Goal: Transaction & Acquisition: Purchase product/service

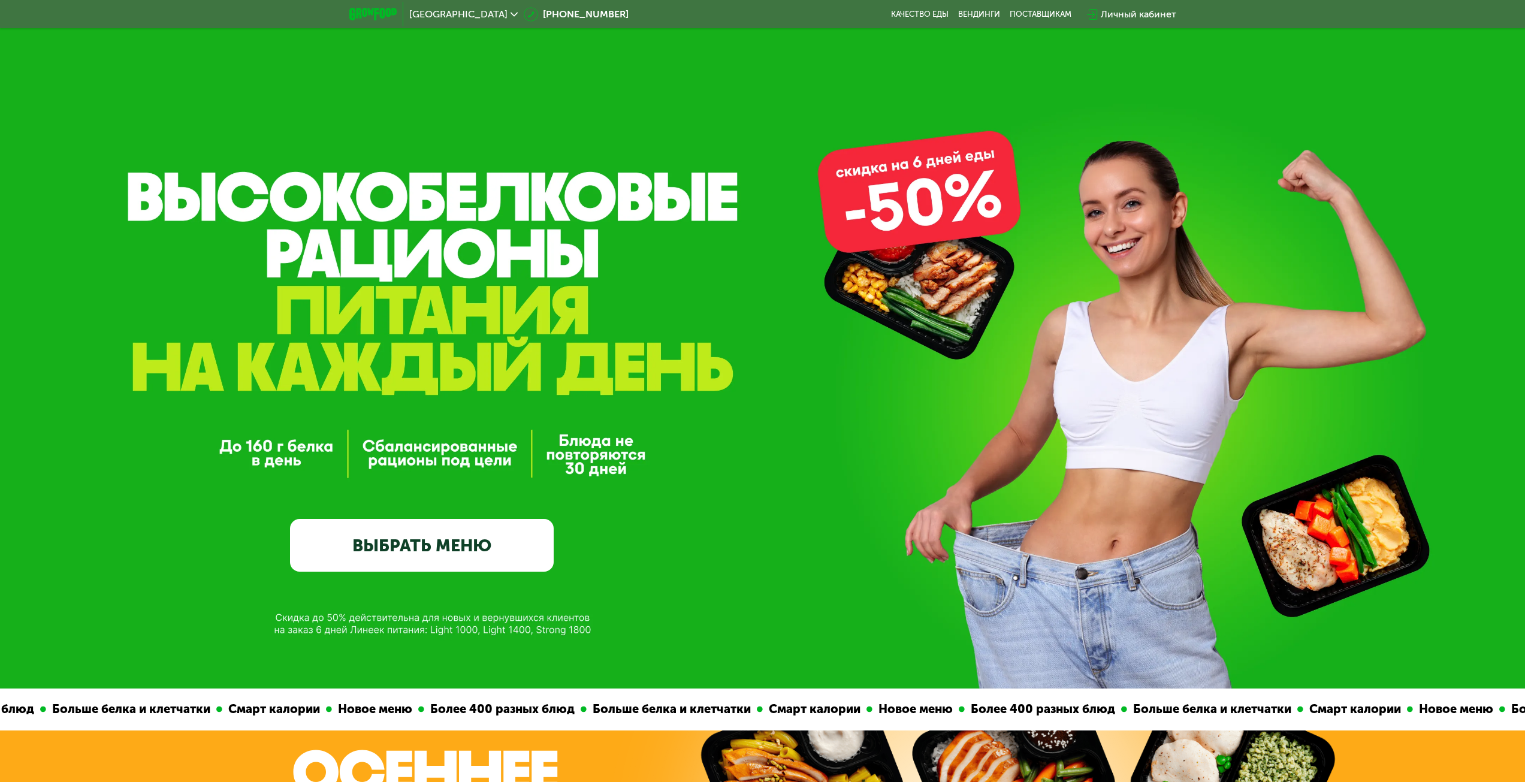
click at [433, 534] on link "ВЫБРАТЬ МЕНЮ" at bounding box center [422, 545] width 264 height 53
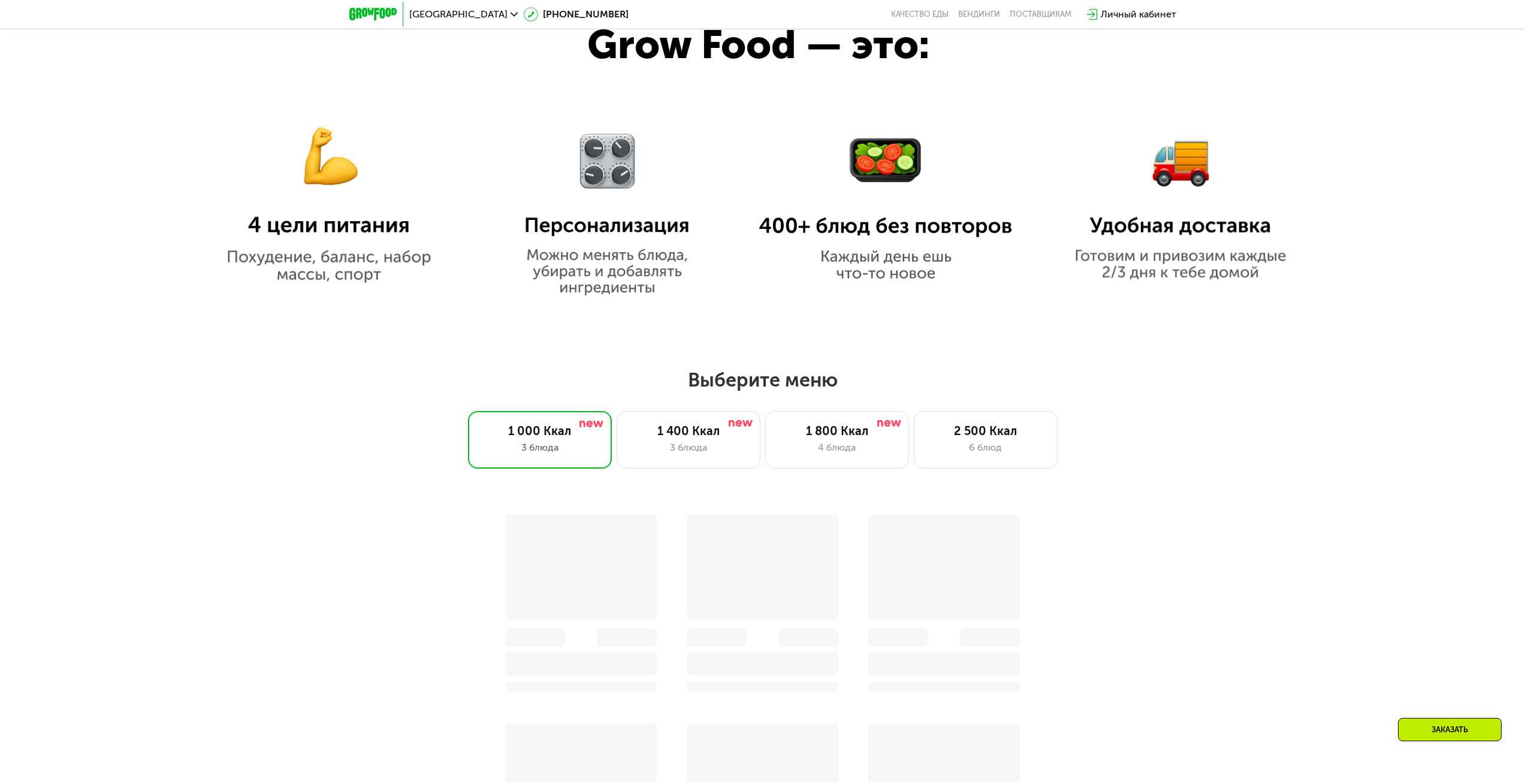
scroll to position [1307, 0]
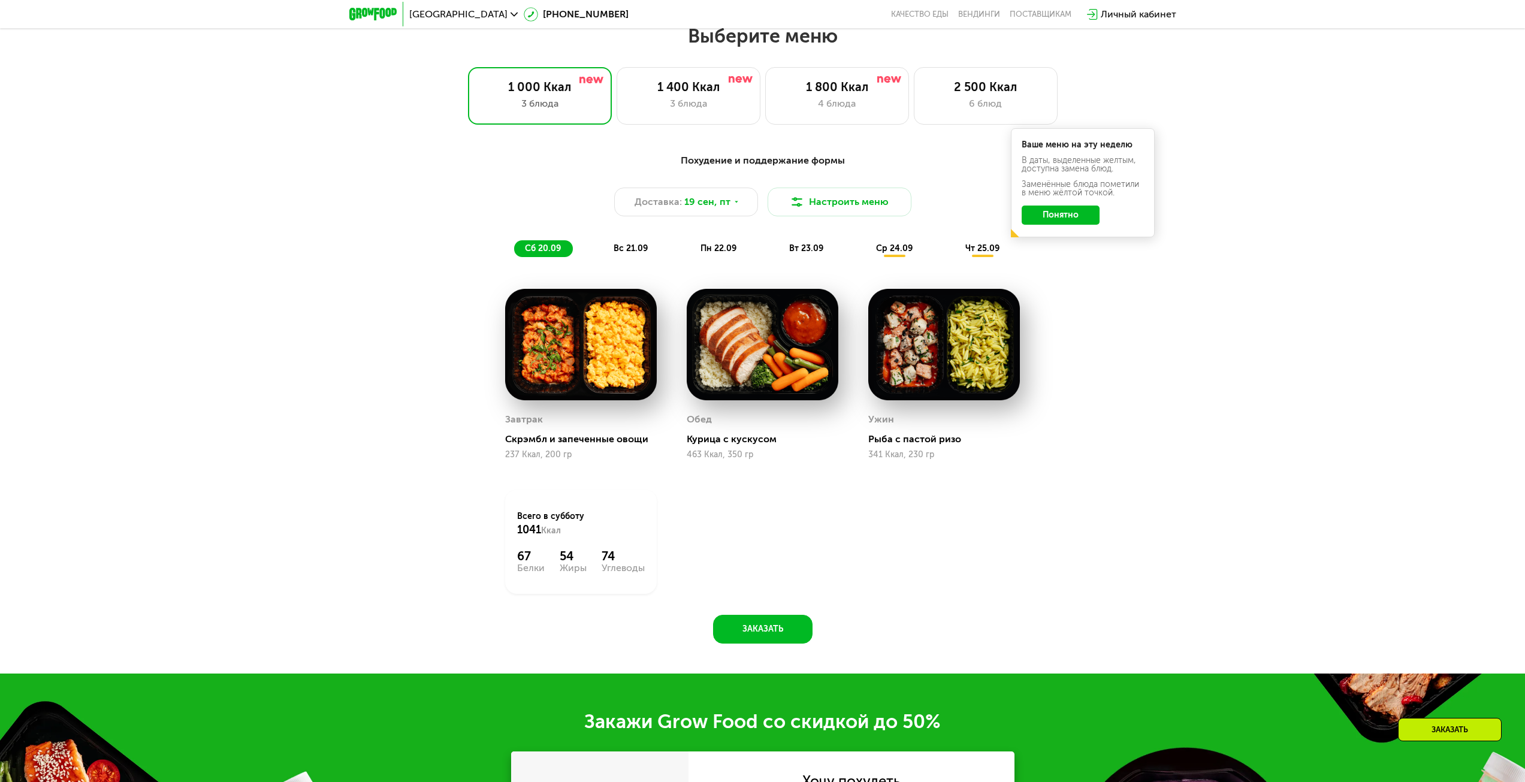
click at [630, 386] on img at bounding box center [581, 344] width 152 height 111
click at [1059, 220] on button "Понятно" at bounding box center [1060, 214] width 78 height 19
click at [707, 428] on div "Обед" at bounding box center [698, 419] width 25 height 18
click at [714, 445] on div "Курица с кускусом" at bounding box center [766, 439] width 161 height 12
click at [760, 634] on button "Заказать" at bounding box center [762, 629] width 99 height 29
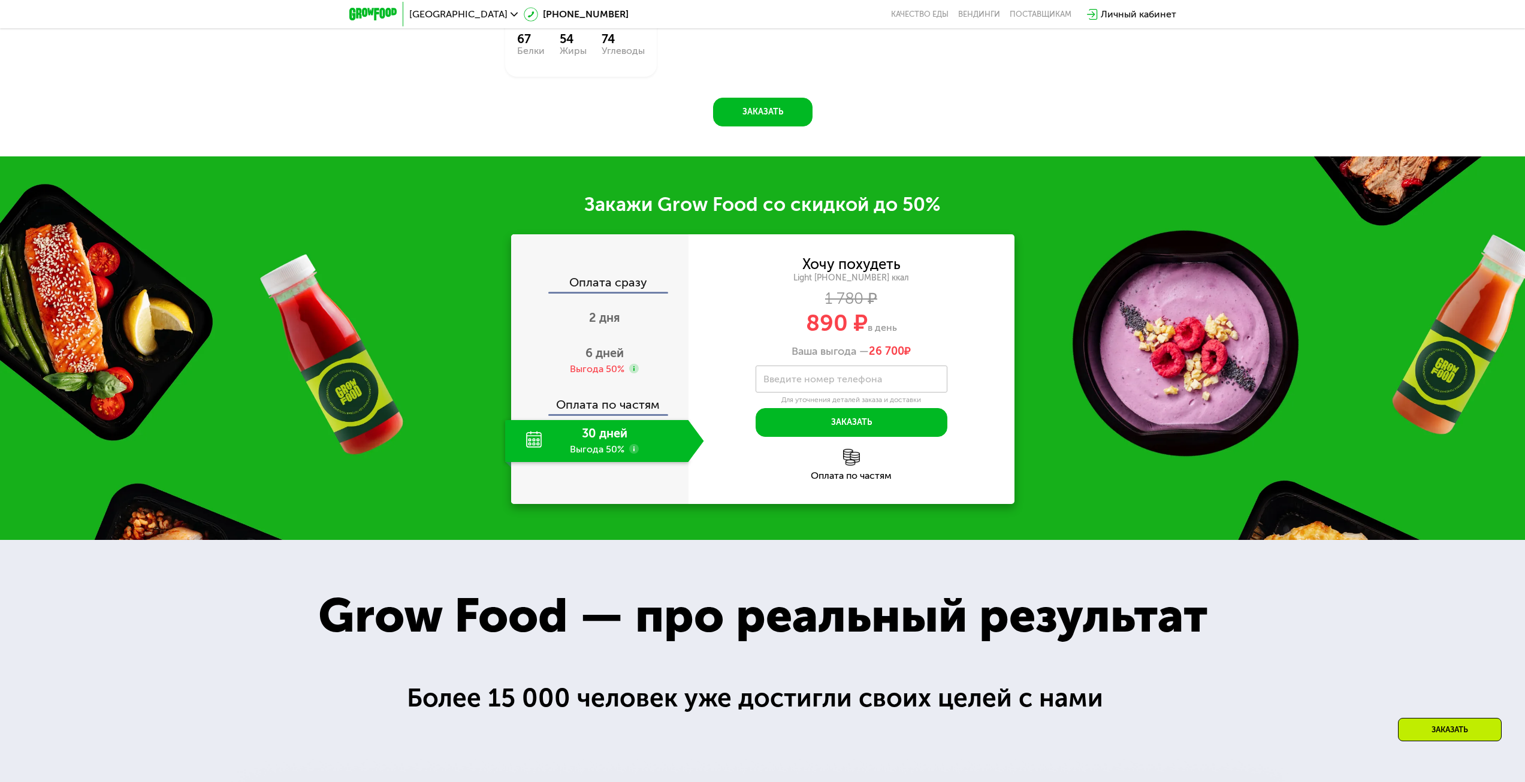
scroll to position [1816, 0]
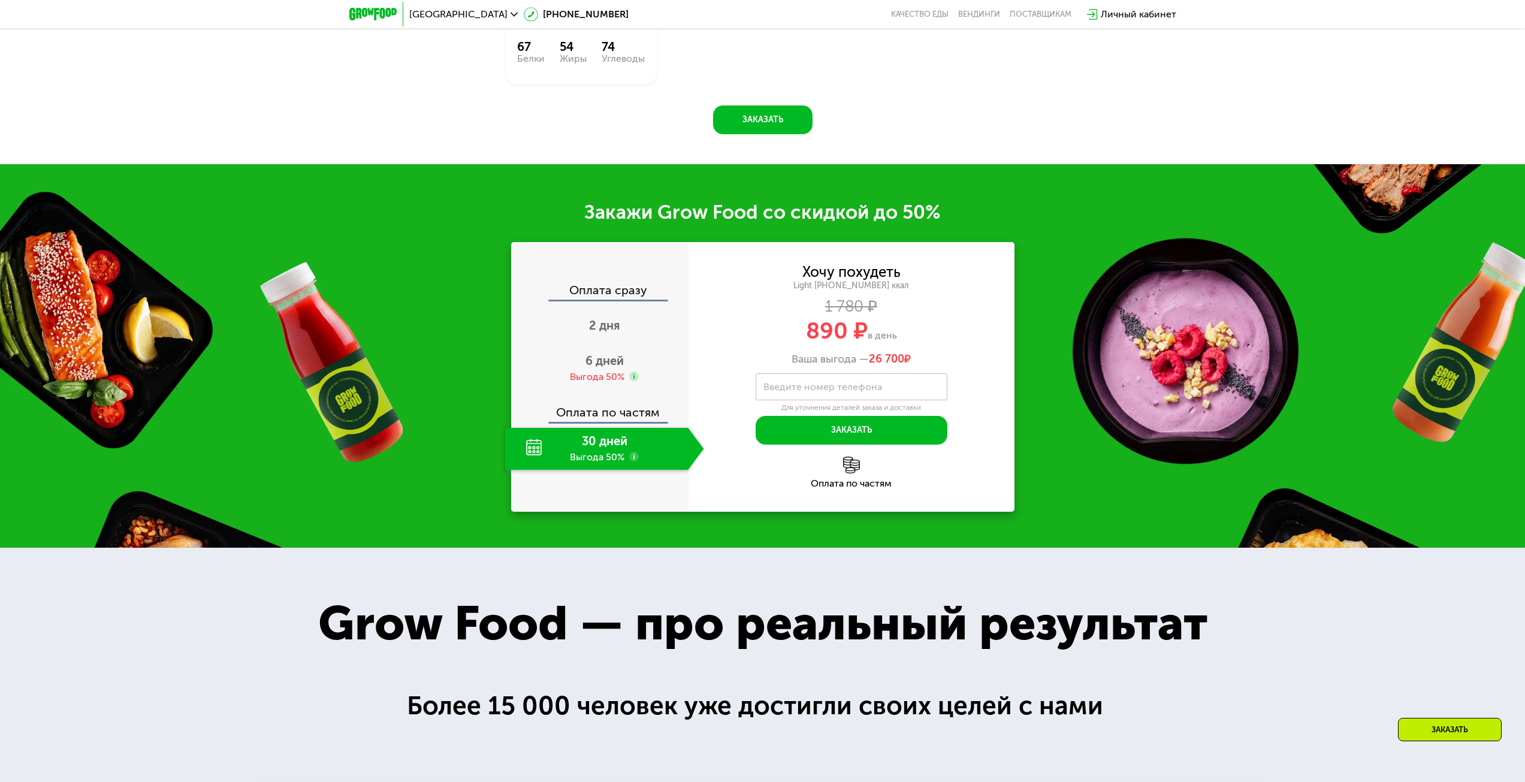
click at [632, 456] on icon at bounding box center [634, 457] width 10 height 10
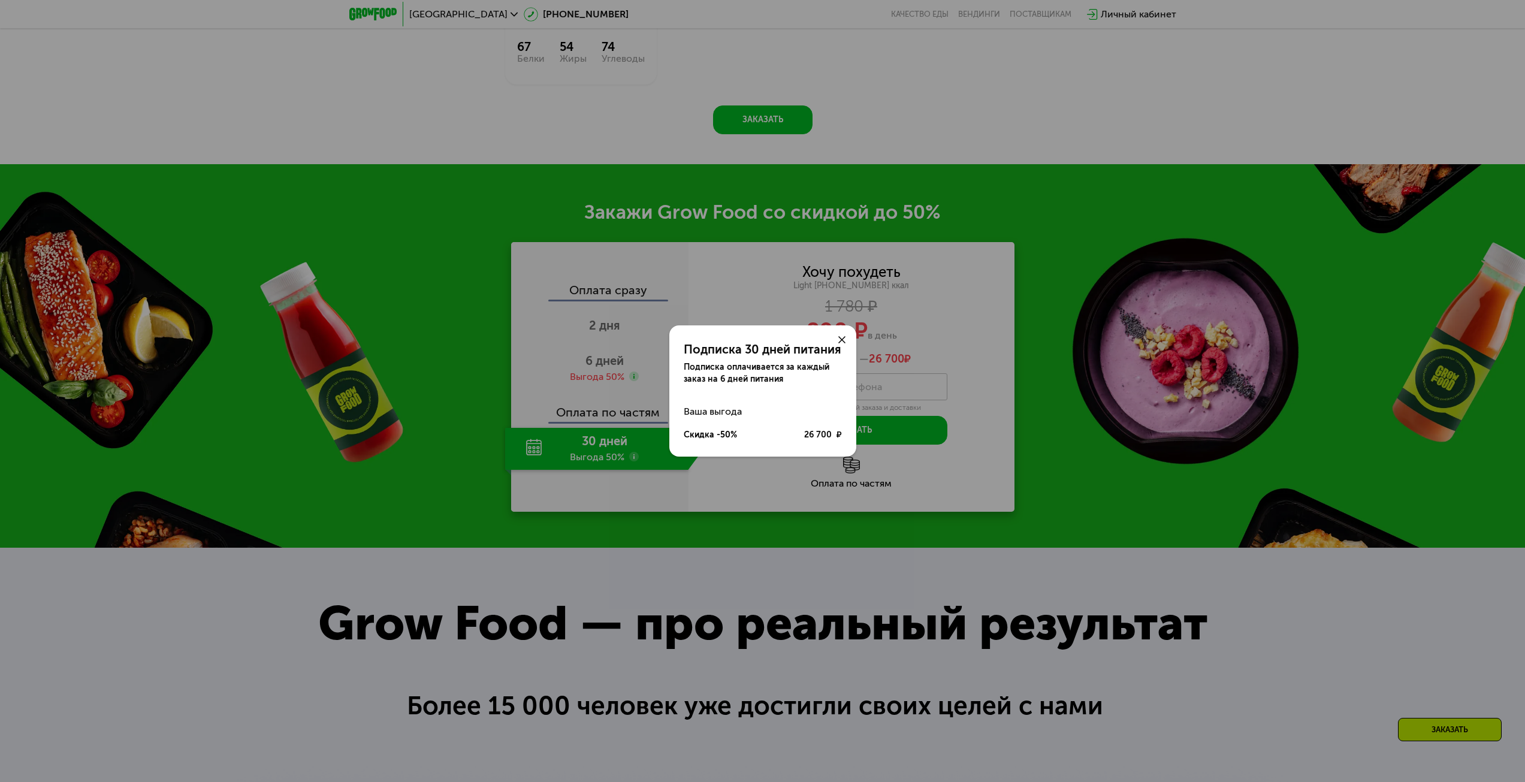
click at [842, 332] on div at bounding box center [841, 339] width 29 height 29
click at [843, 340] on icon at bounding box center [841, 339] width 7 height 7
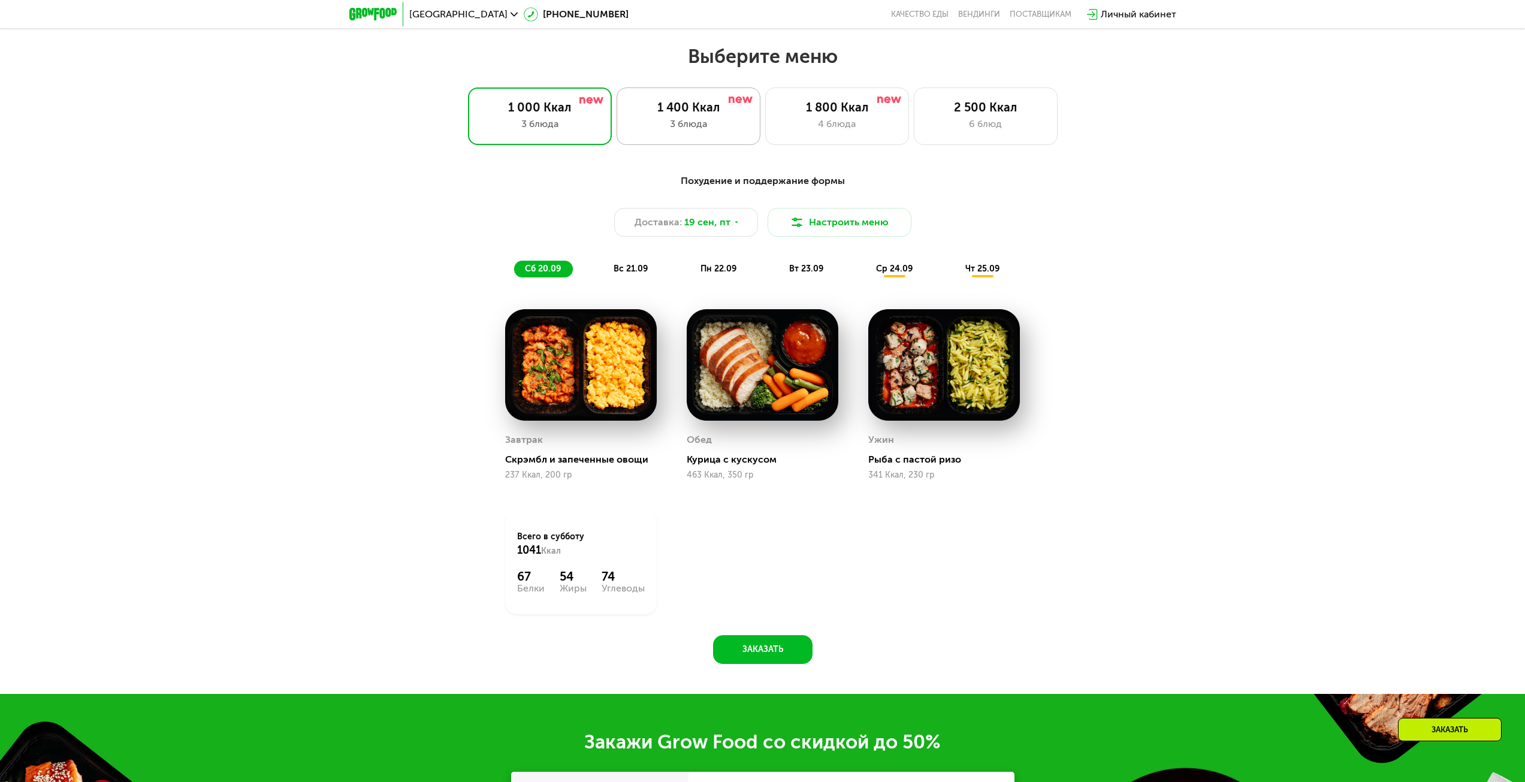
scroll to position [1217, 0]
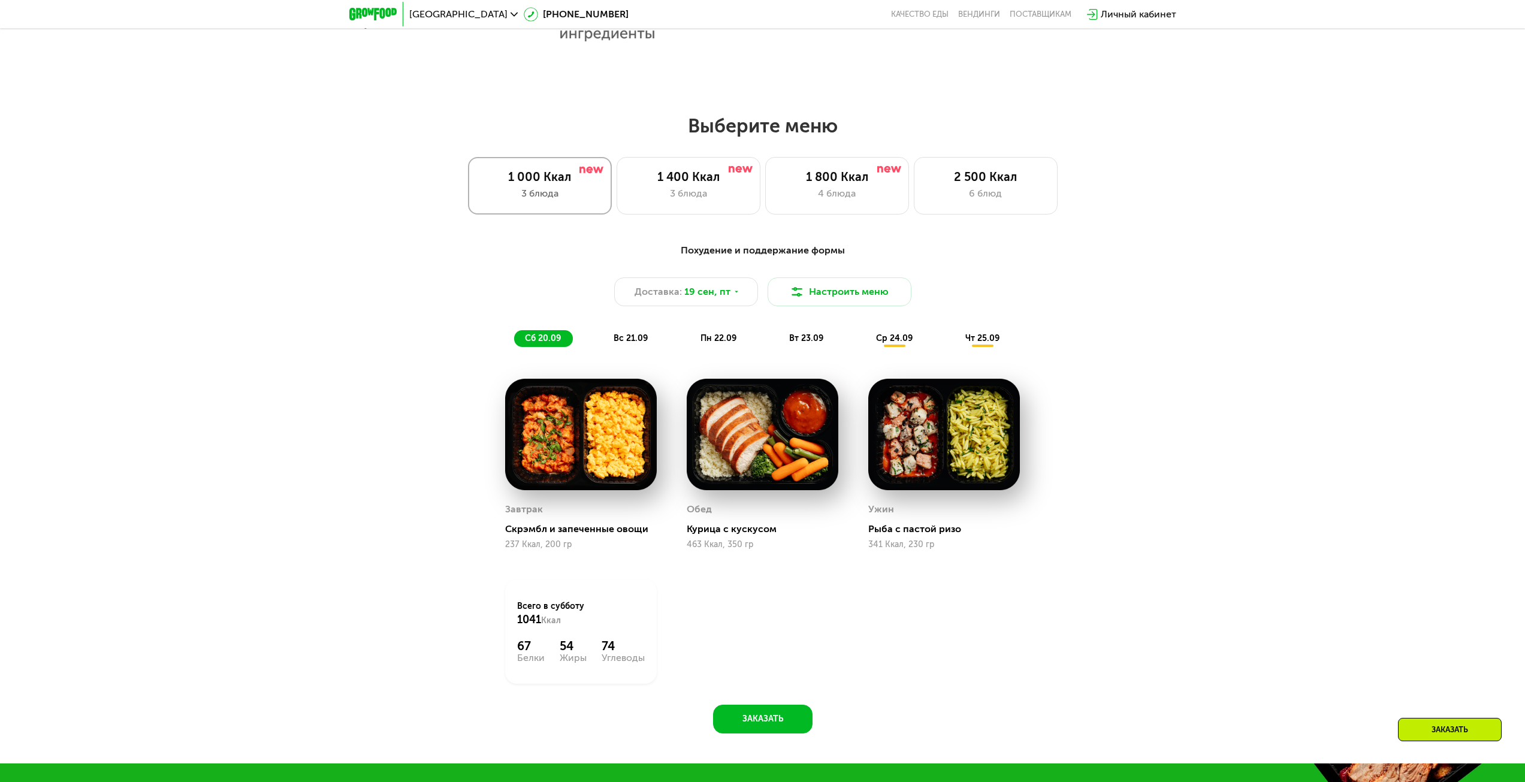
click at [583, 194] on div "3 блюда" at bounding box center [539, 193] width 119 height 14
click at [603, 455] on img at bounding box center [581, 434] width 152 height 111
click at [533, 549] on div "237 Ккал, 200 гр" at bounding box center [581, 545] width 152 height 10
click at [734, 543] on div "Обед Курица с кускусом 463 Ккал, 350 гр" at bounding box center [762, 524] width 152 height 49
click at [745, 540] on div "Обед Курица с кускусом 463 Ккал, 350 гр" at bounding box center [762, 524] width 152 height 49
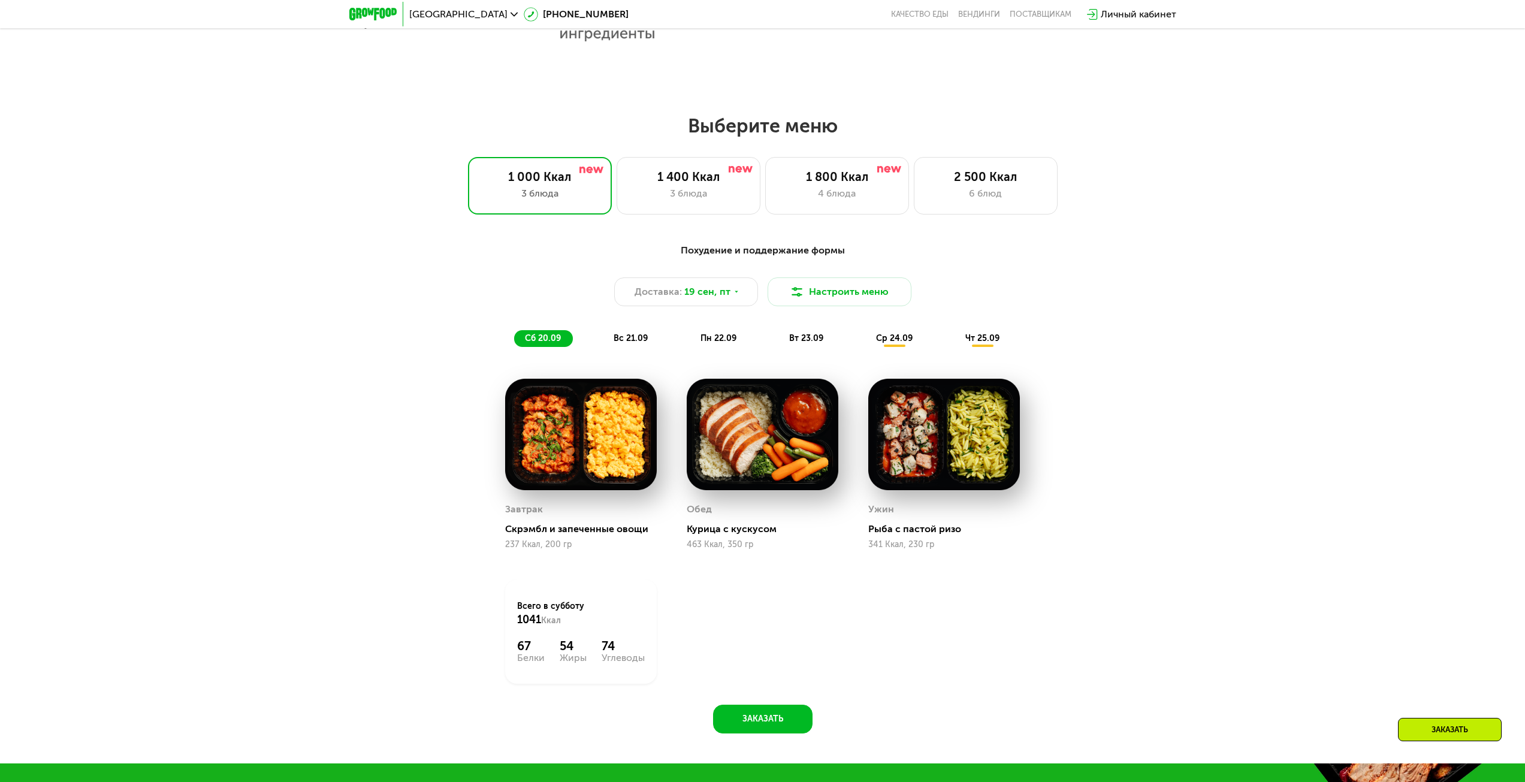
click at [752, 535] on div "Курица с кускусом" at bounding box center [766, 529] width 161 height 12
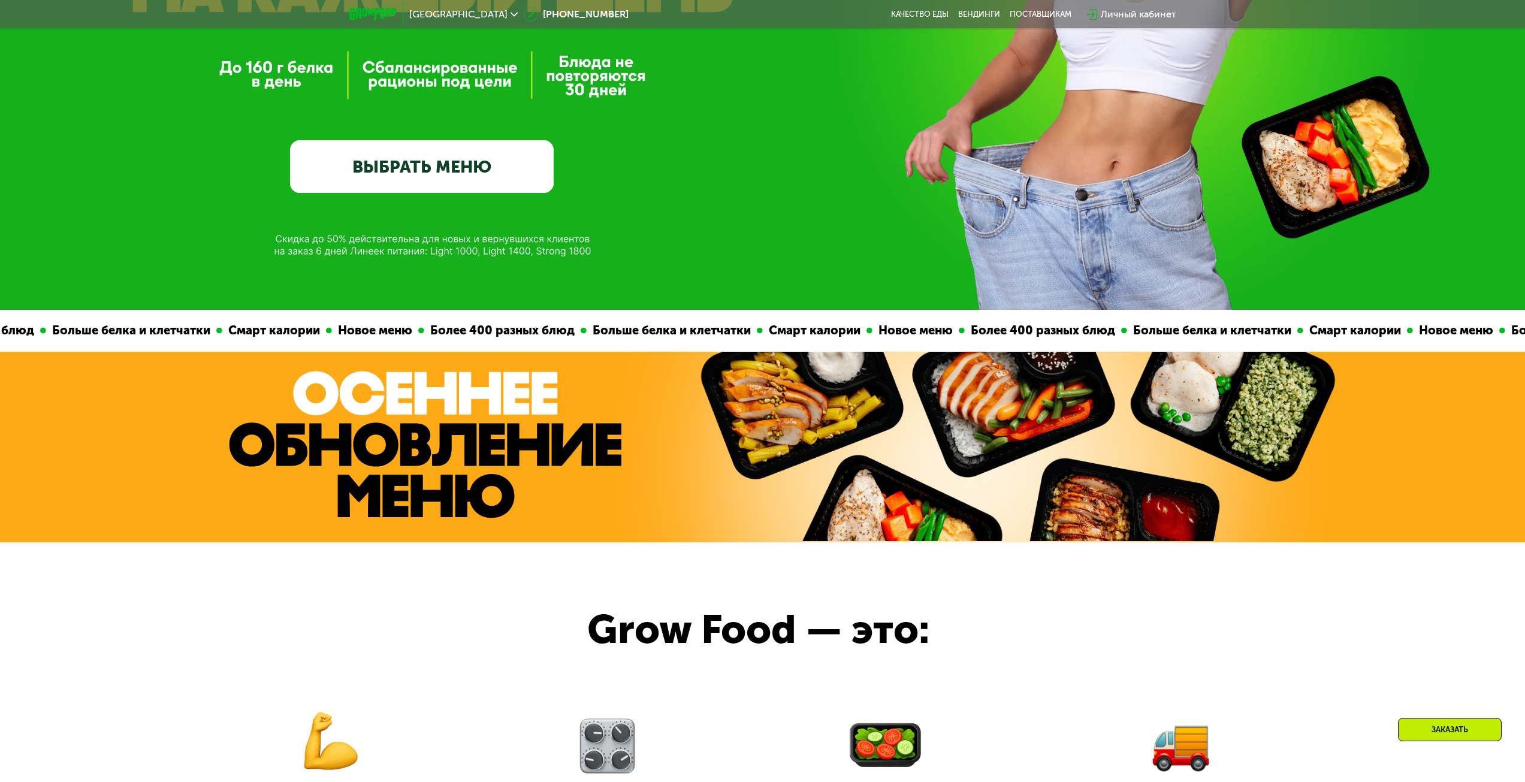
scroll to position [19, 0]
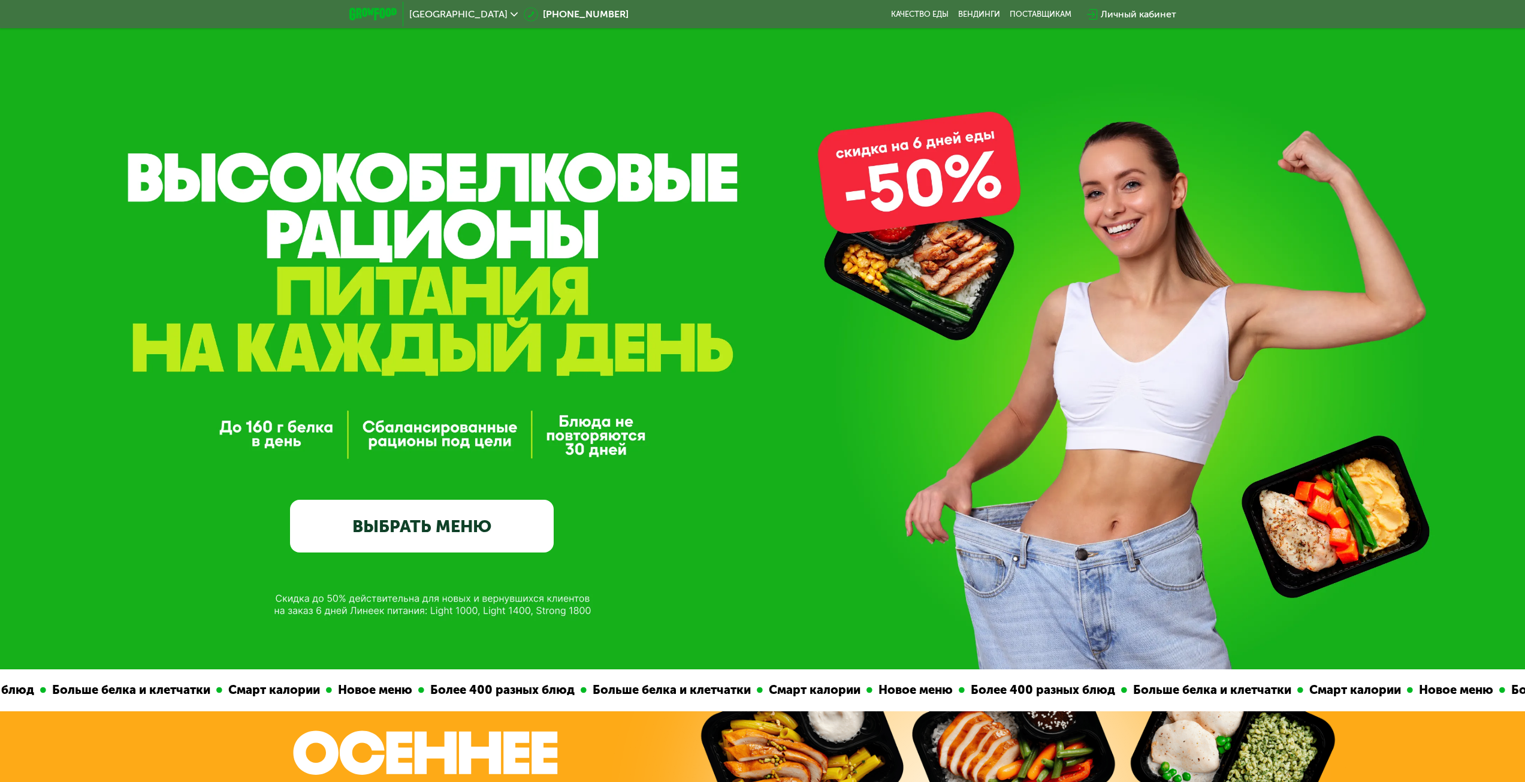
click at [506, 516] on link "ВЫБРАТЬ МЕНЮ" at bounding box center [422, 526] width 264 height 53
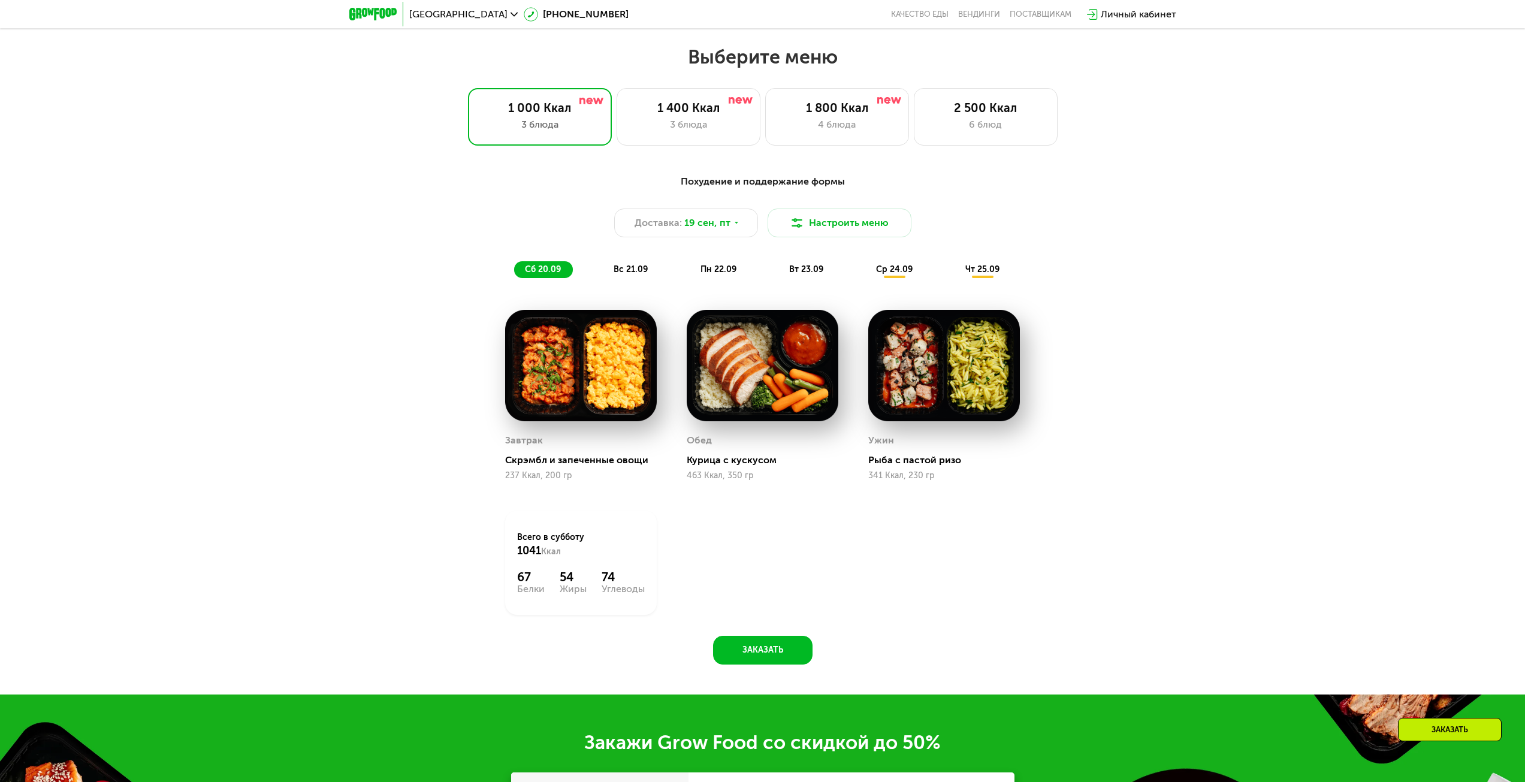
scroll to position [1307, 0]
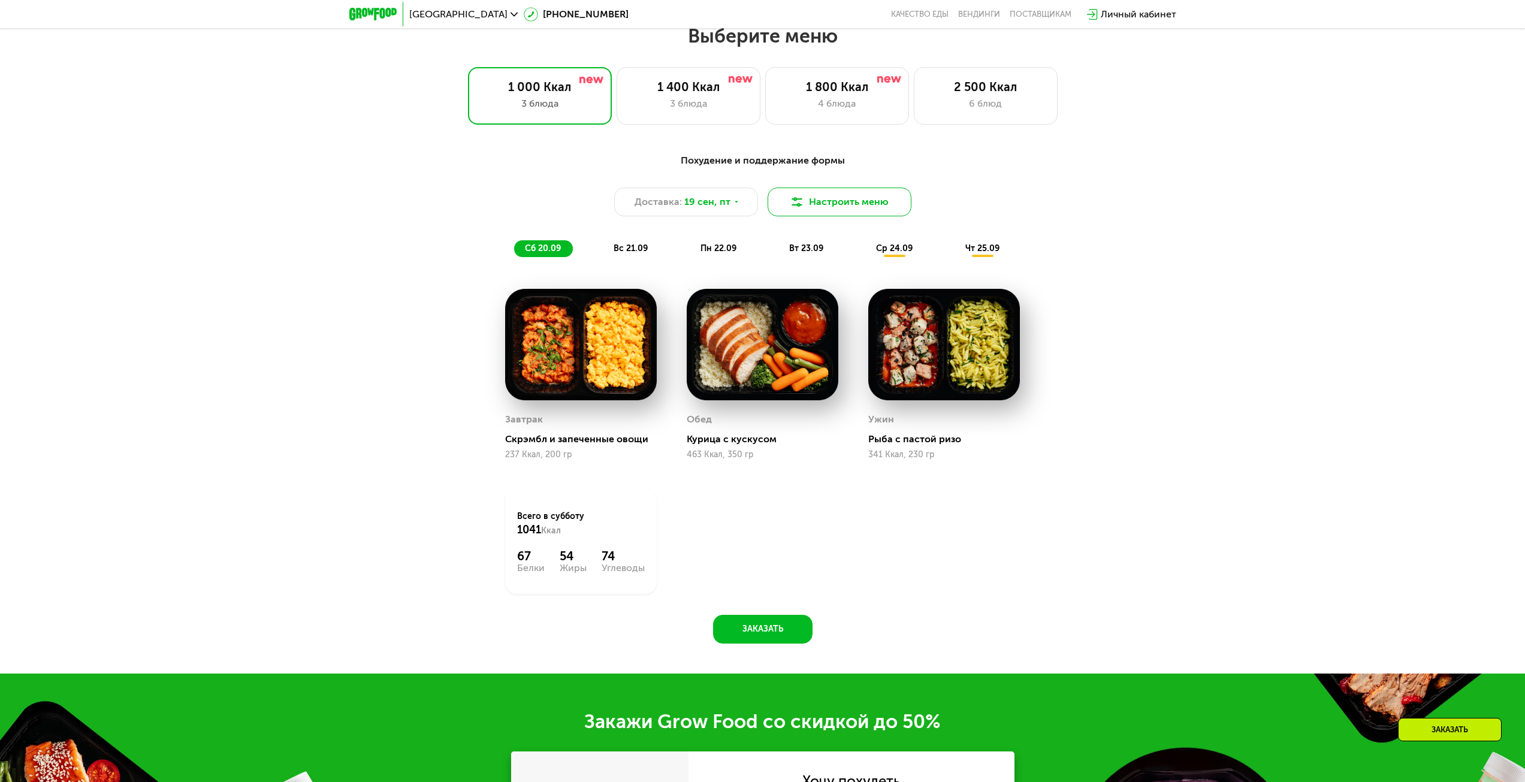
click at [834, 213] on button "Настроить меню" at bounding box center [839, 201] width 144 height 29
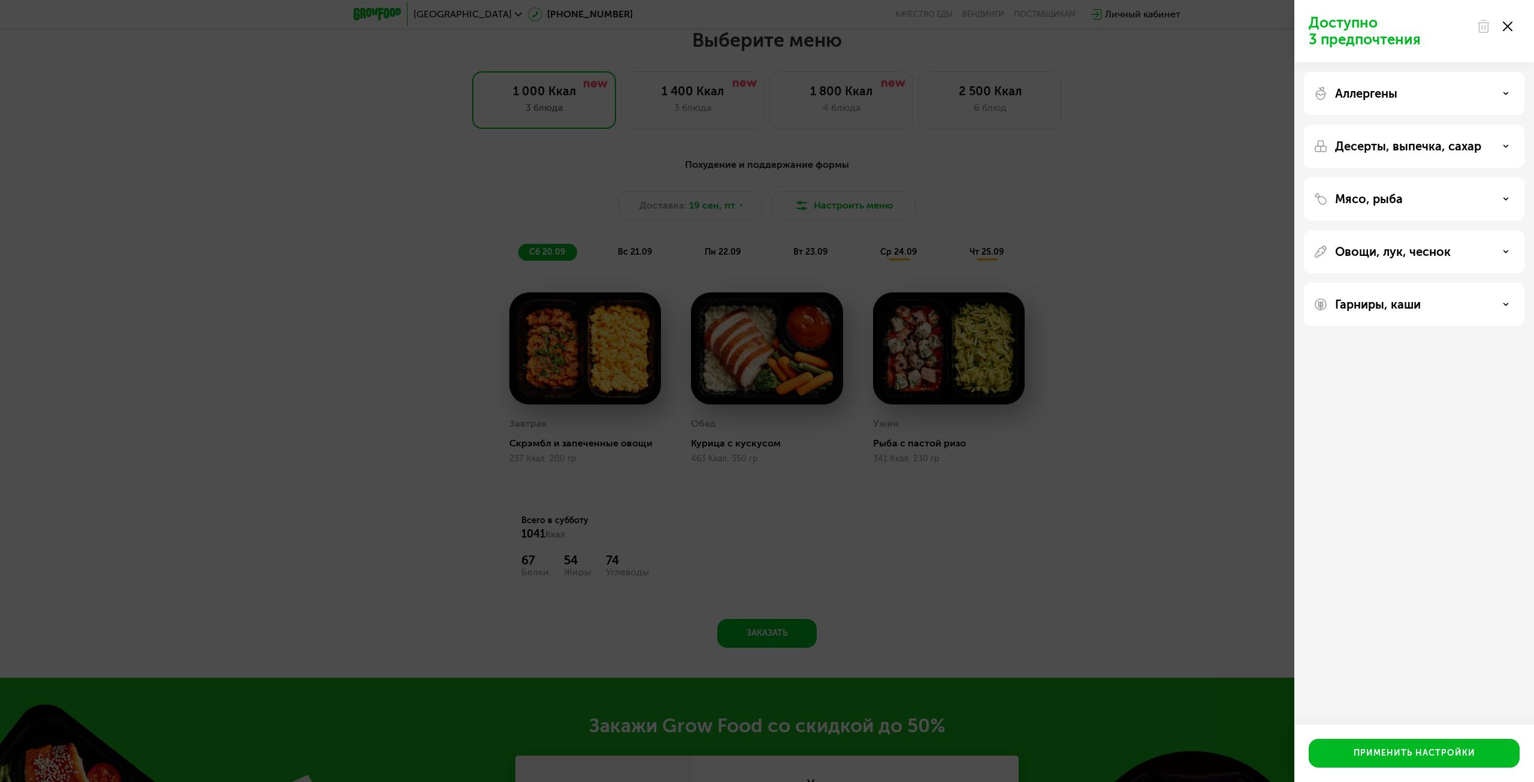
click at [1141, 546] on div "Доступно 3 предпочтения Аллергены Десерты, выпечка, сахар Мясо, рыба Овощи, лук…" at bounding box center [767, 391] width 1534 height 782
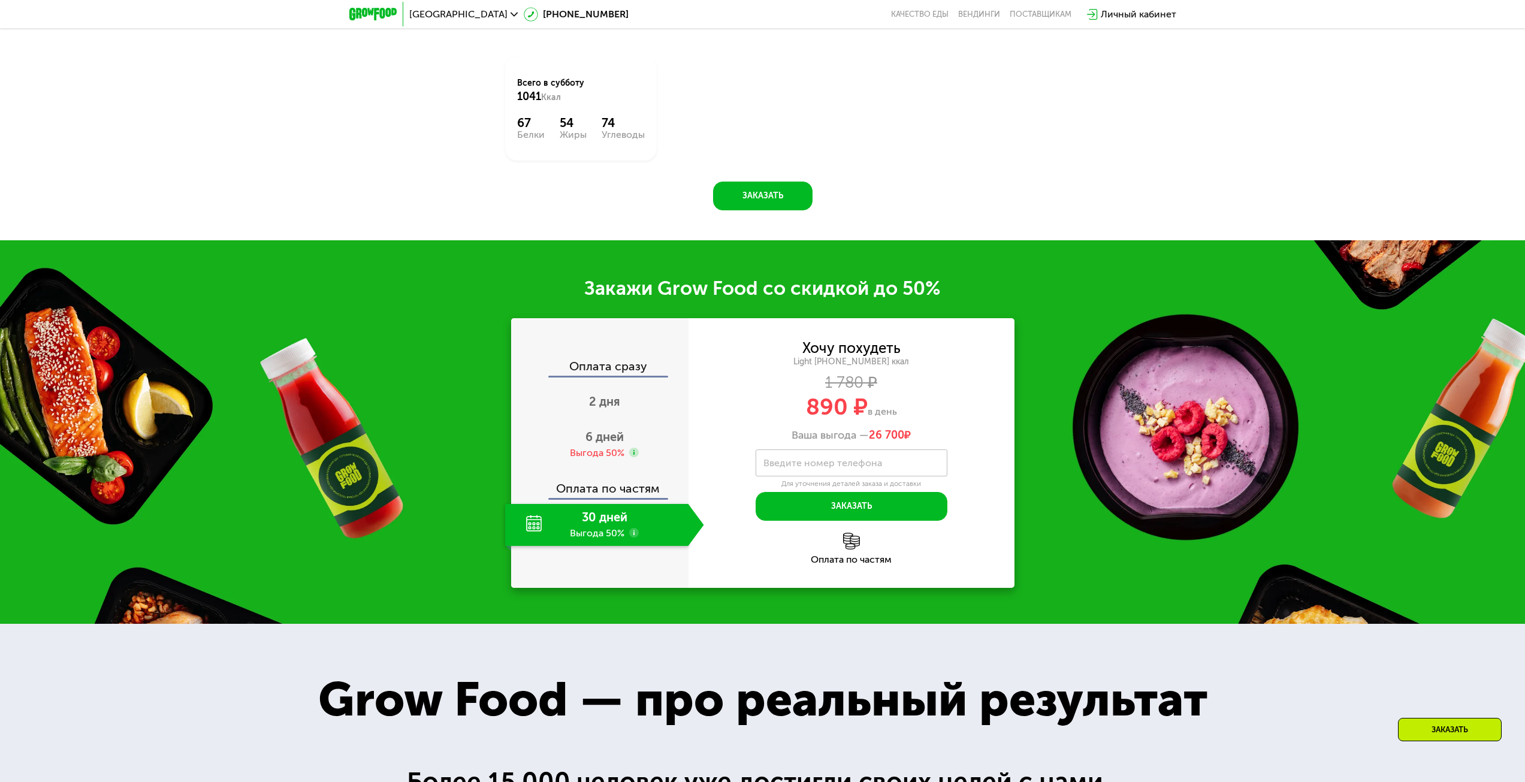
scroll to position [1737, 0]
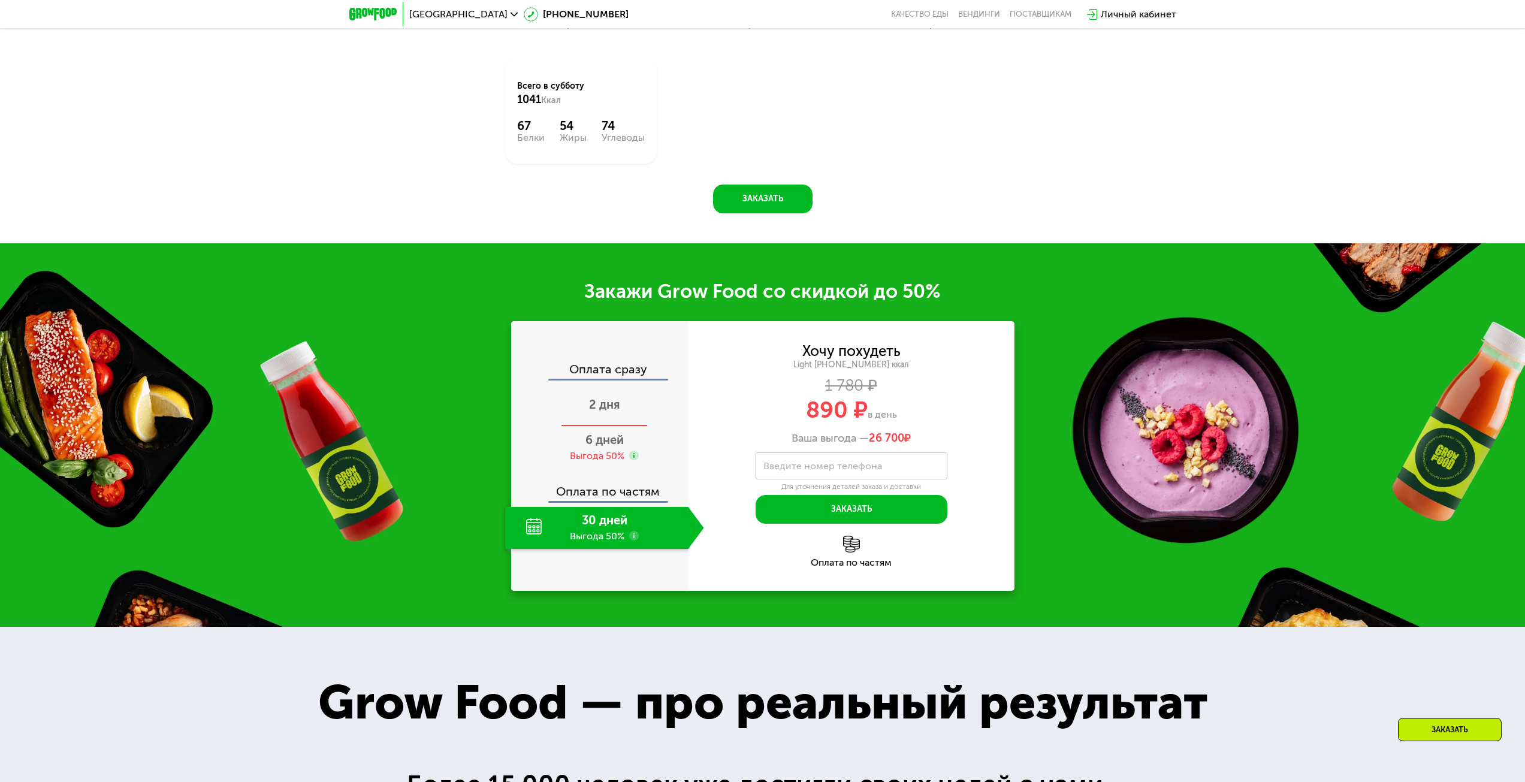
click at [581, 418] on div "2 дня" at bounding box center [604, 406] width 199 height 42
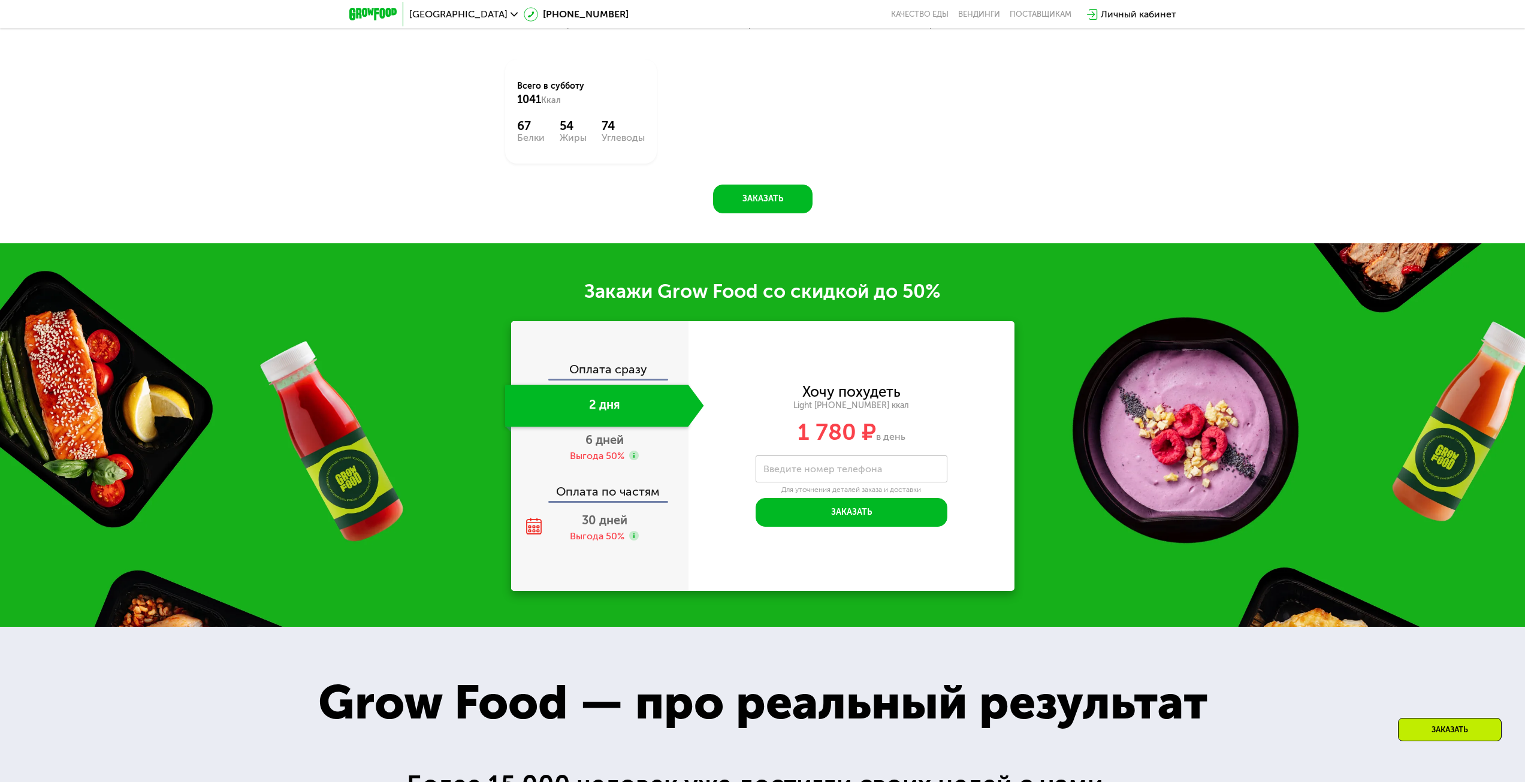
click at [612, 398] on div "2 дня" at bounding box center [596, 406] width 183 height 42
click at [648, 476] on div "Оплата сразу 2 дня 6 дней Выгода 50% Оплата по частям 30 дней Выгода 50%" at bounding box center [599, 456] width 177 height 186
click at [634, 454] on div "Выгода 50%" at bounding box center [604, 455] width 69 height 13
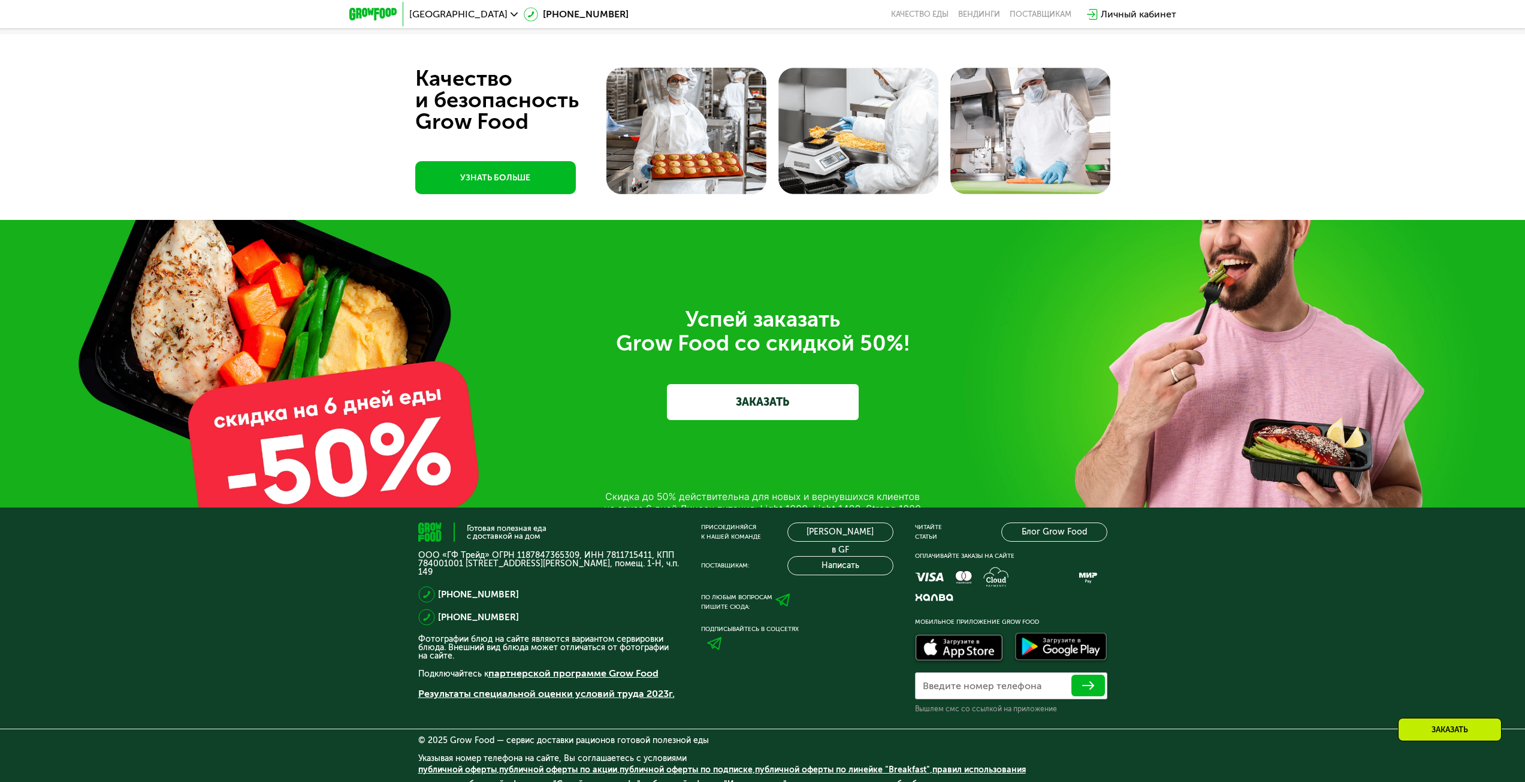
scroll to position [4392, 0]
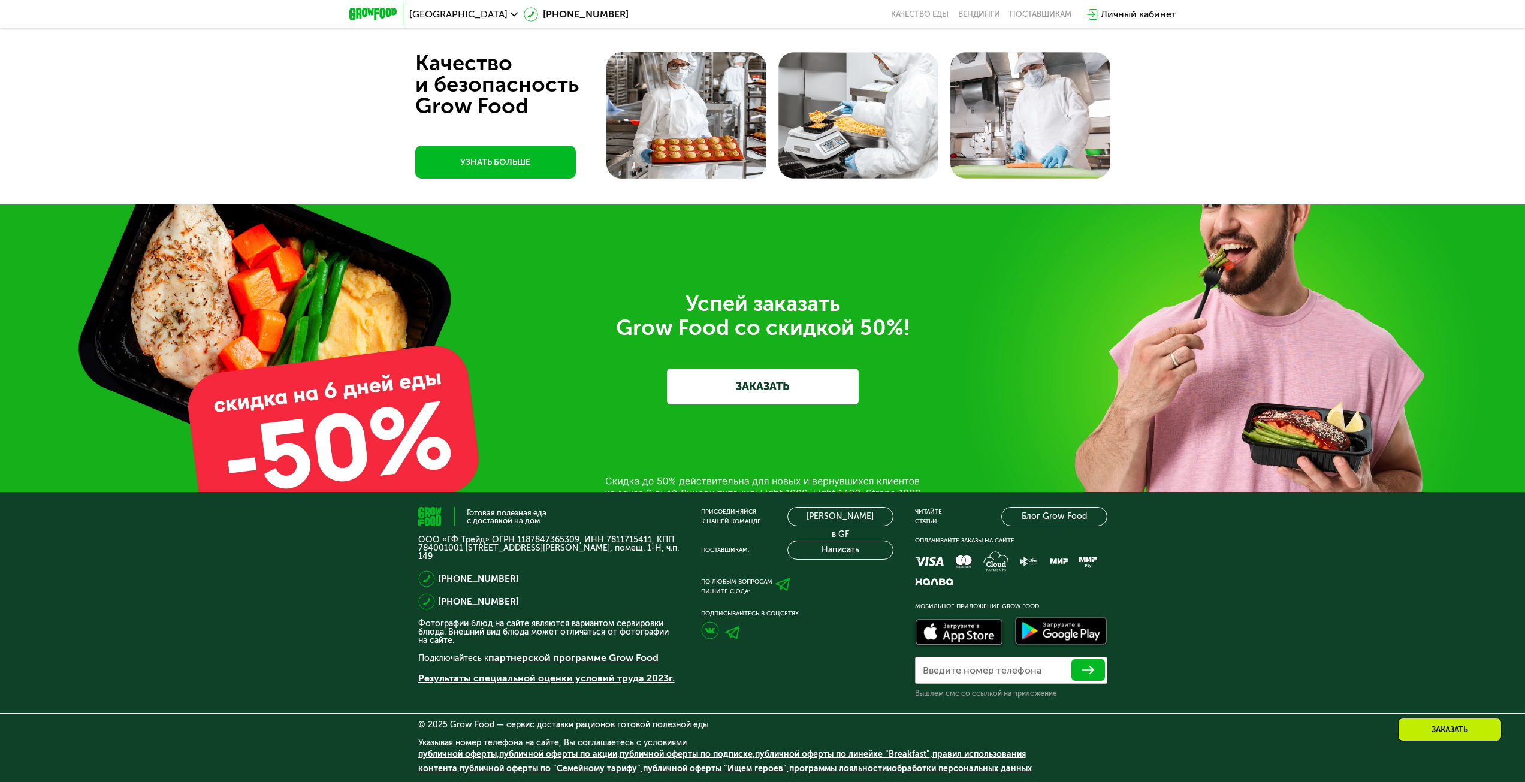
click at [726, 382] on link "ЗАКАЗАТЬ" at bounding box center [763, 386] width 192 height 36
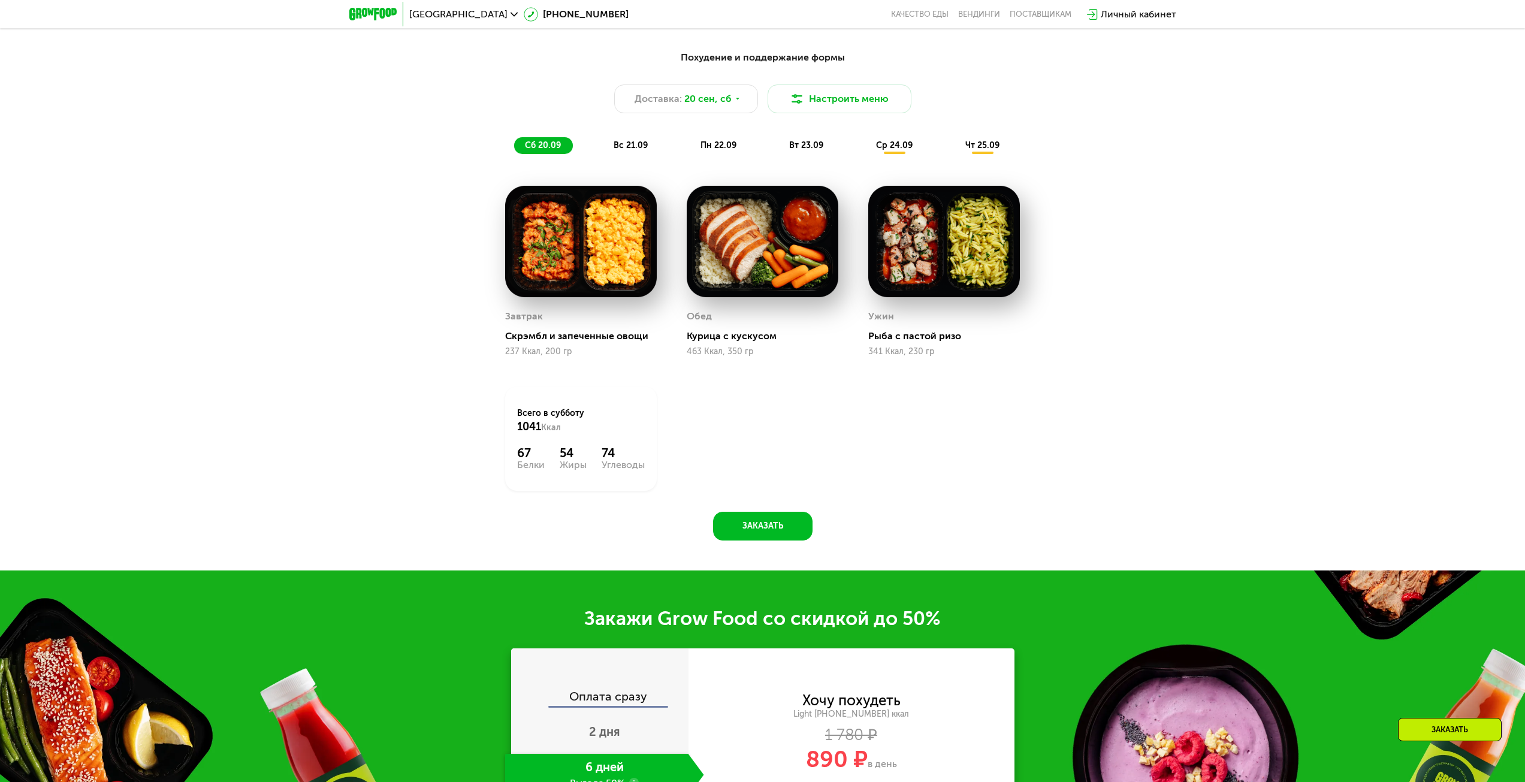
scroll to position [1477, 0]
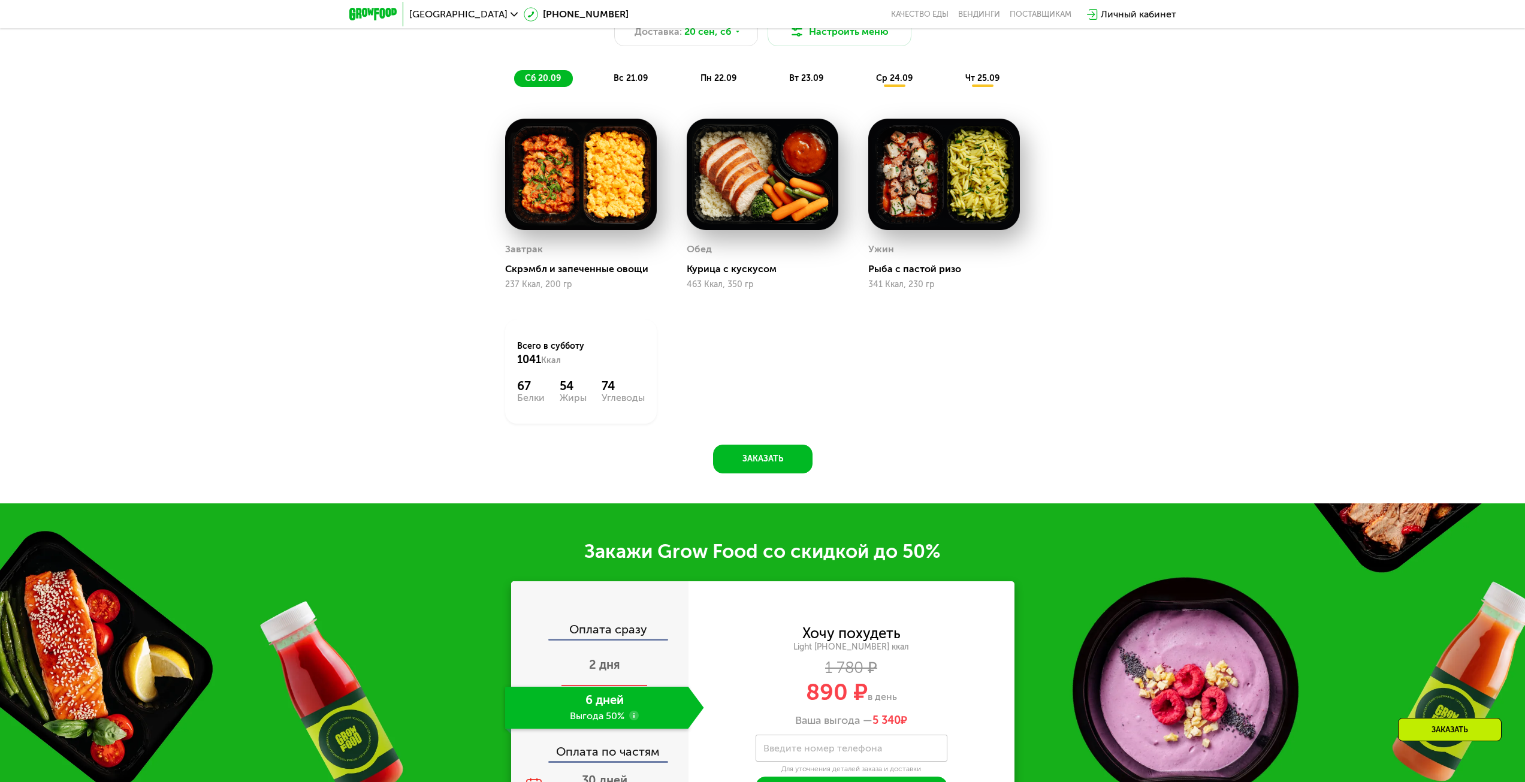
click at [606, 672] on span "2 дня" at bounding box center [604, 664] width 31 height 14
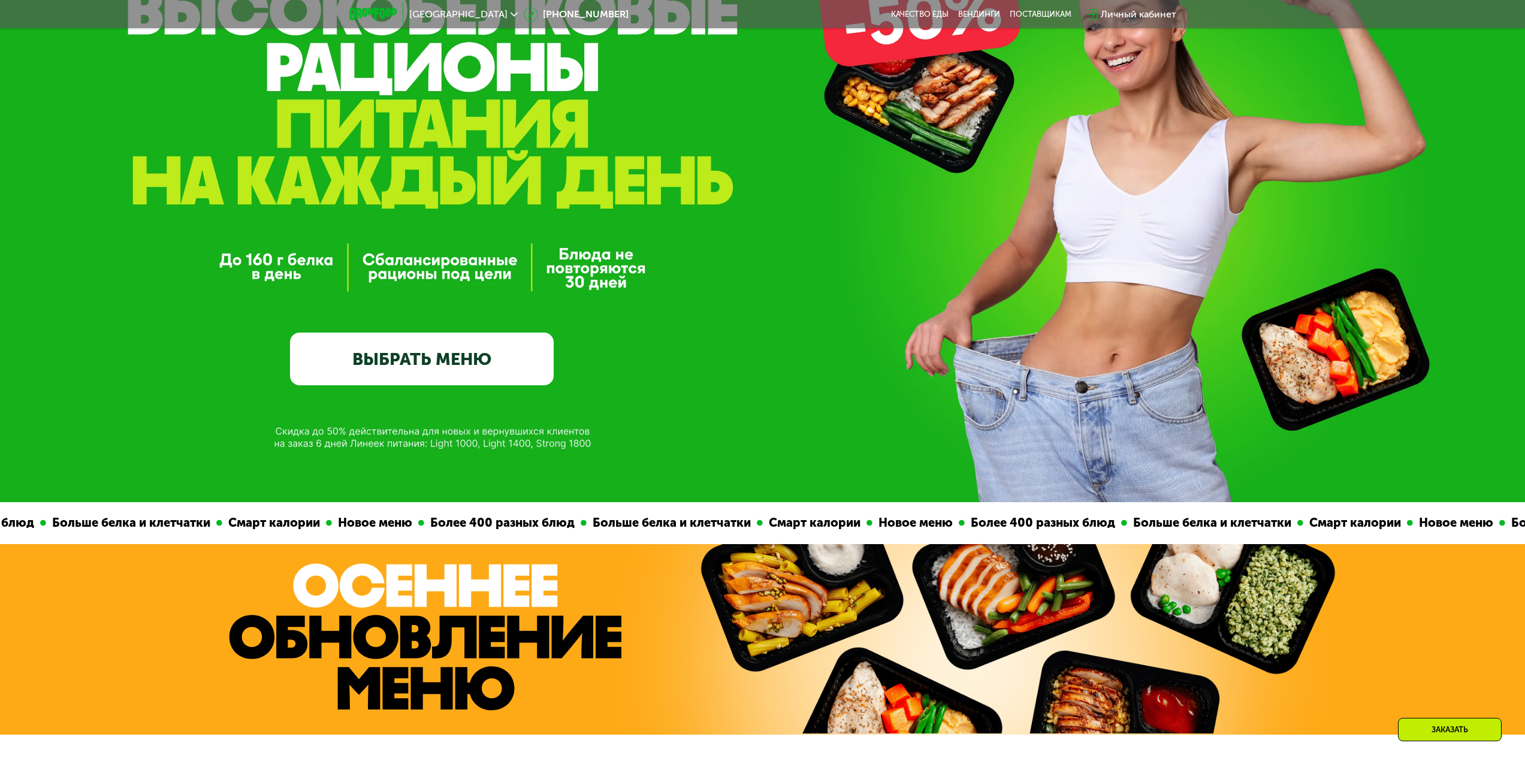
scroll to position [99, 0]
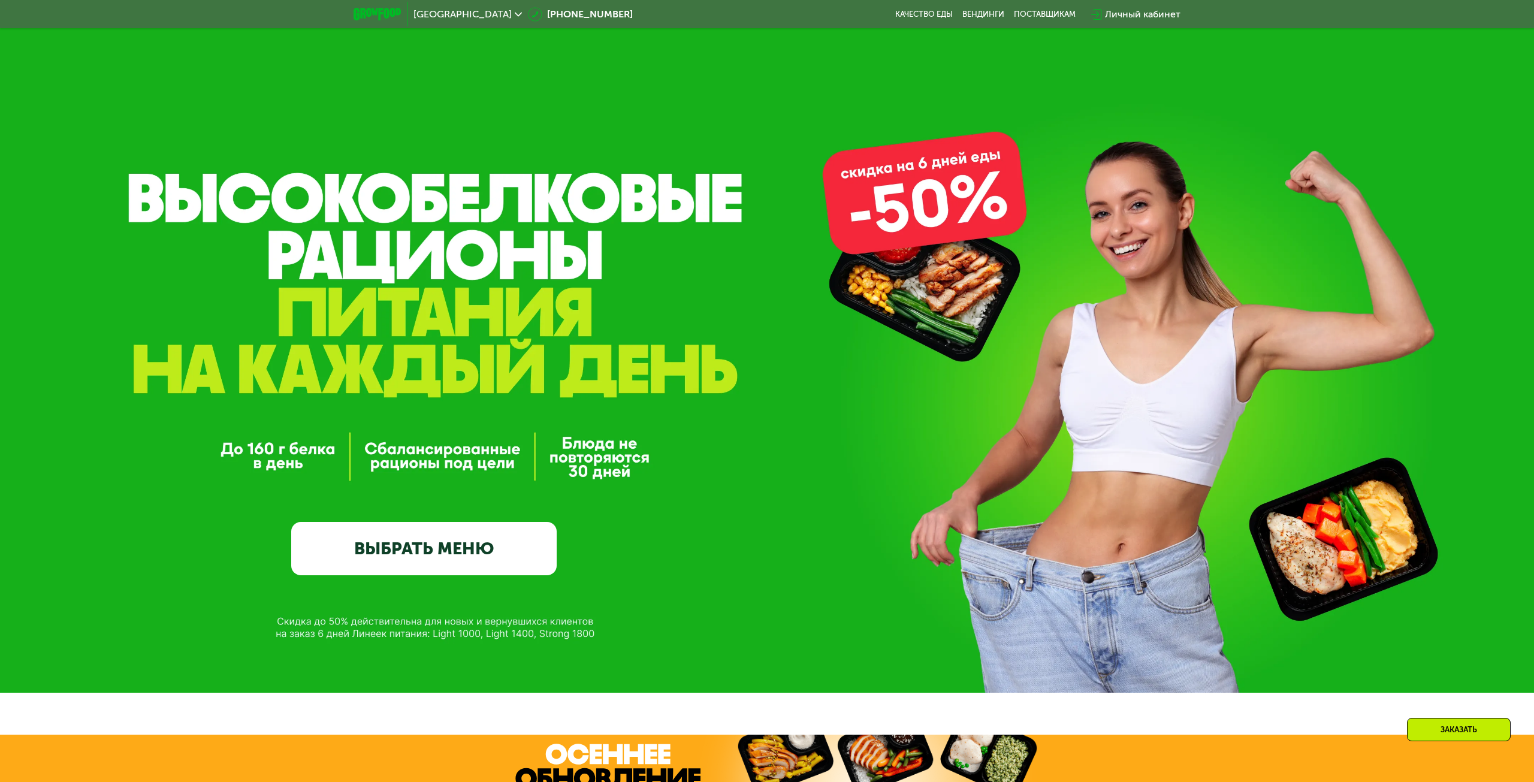
click at [369, 522] on link "ВЫБРАТЬ МЕНЮ" at bounding box center [423, 548] width 265 height 53
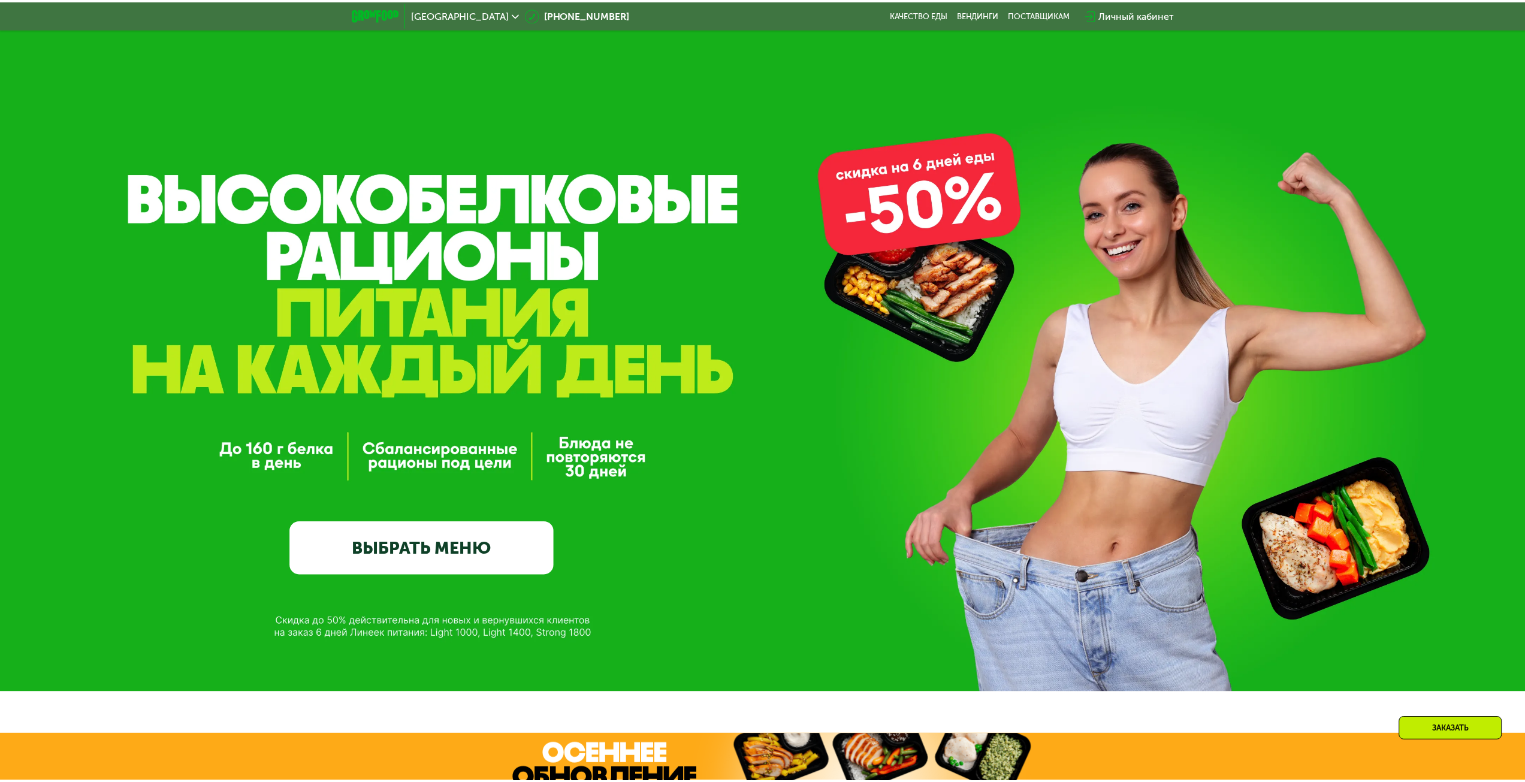
scroll to position [180, 0]
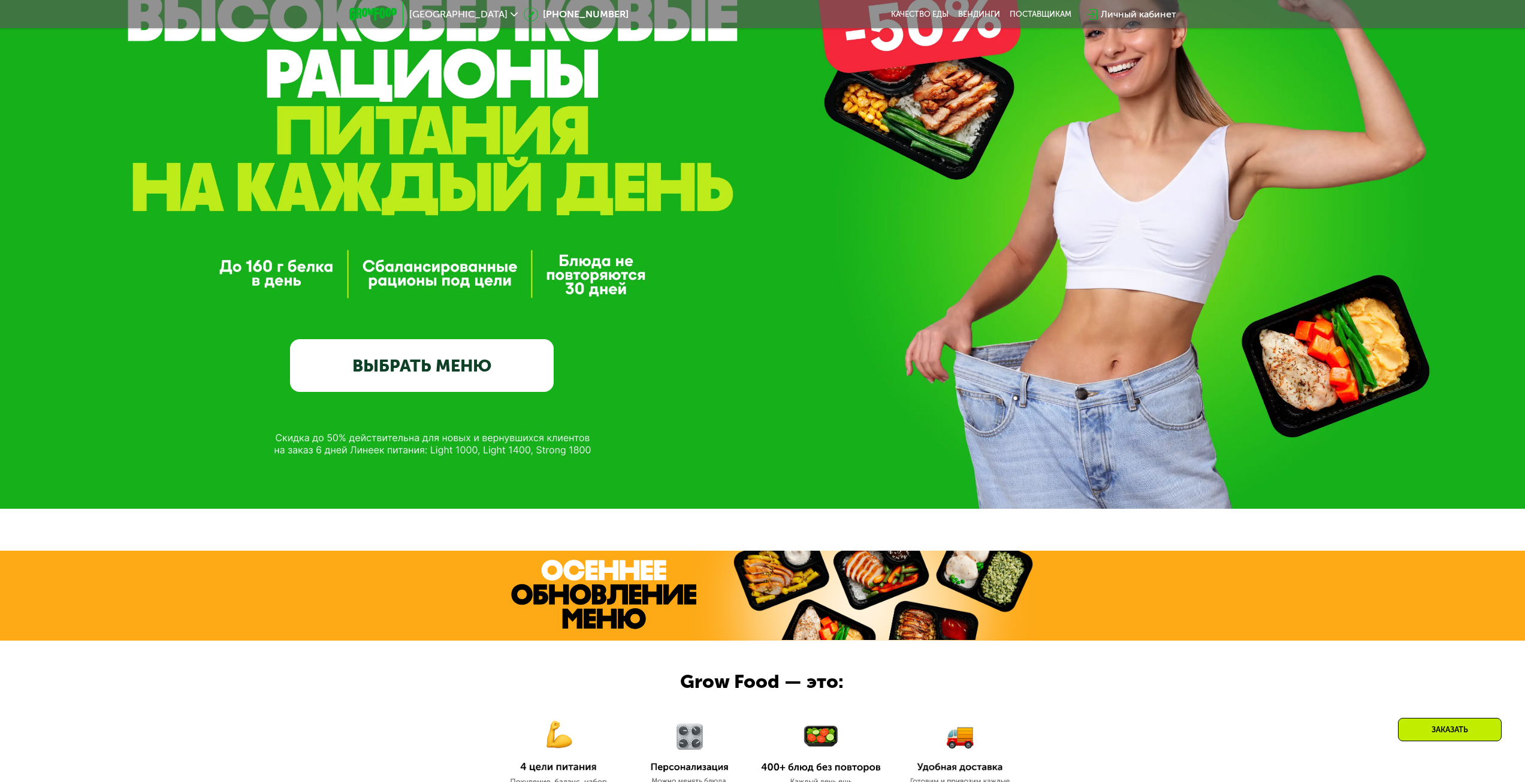
drag, startPoint x: 492, startPoint y: 340, endPoint x: 497, endPoint y: 361, distance: 21.4
click at [492, 340] on div "GrowFood — доставка правильного питания ВЫБРАТЬ МЕНЮ" at bounding box center [422, 227] width 264 height 328
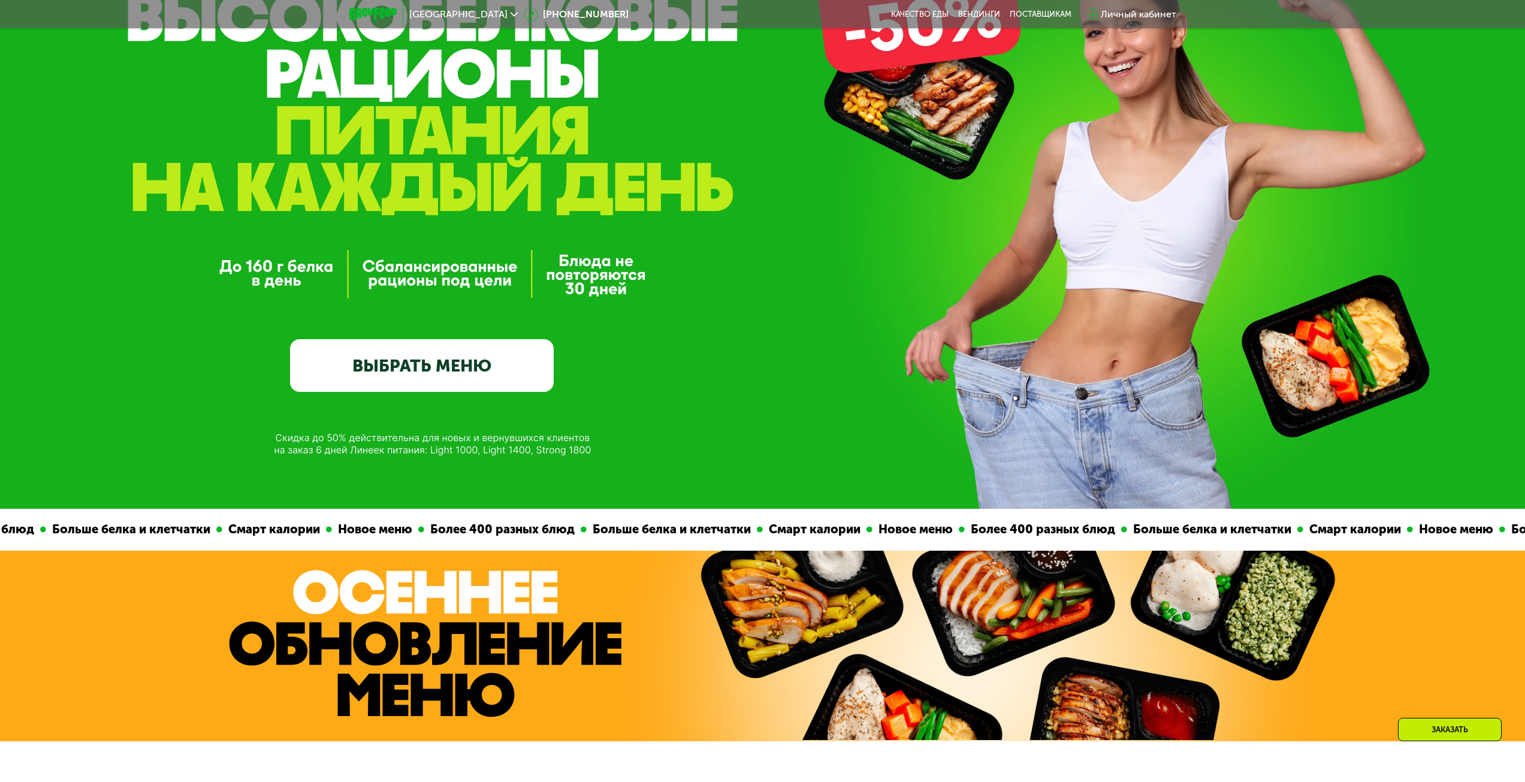
click at [497, 361] on link "ВЫБРАТЬ МЕНЮ" at bounding box center [422, 365] width 264 height 53
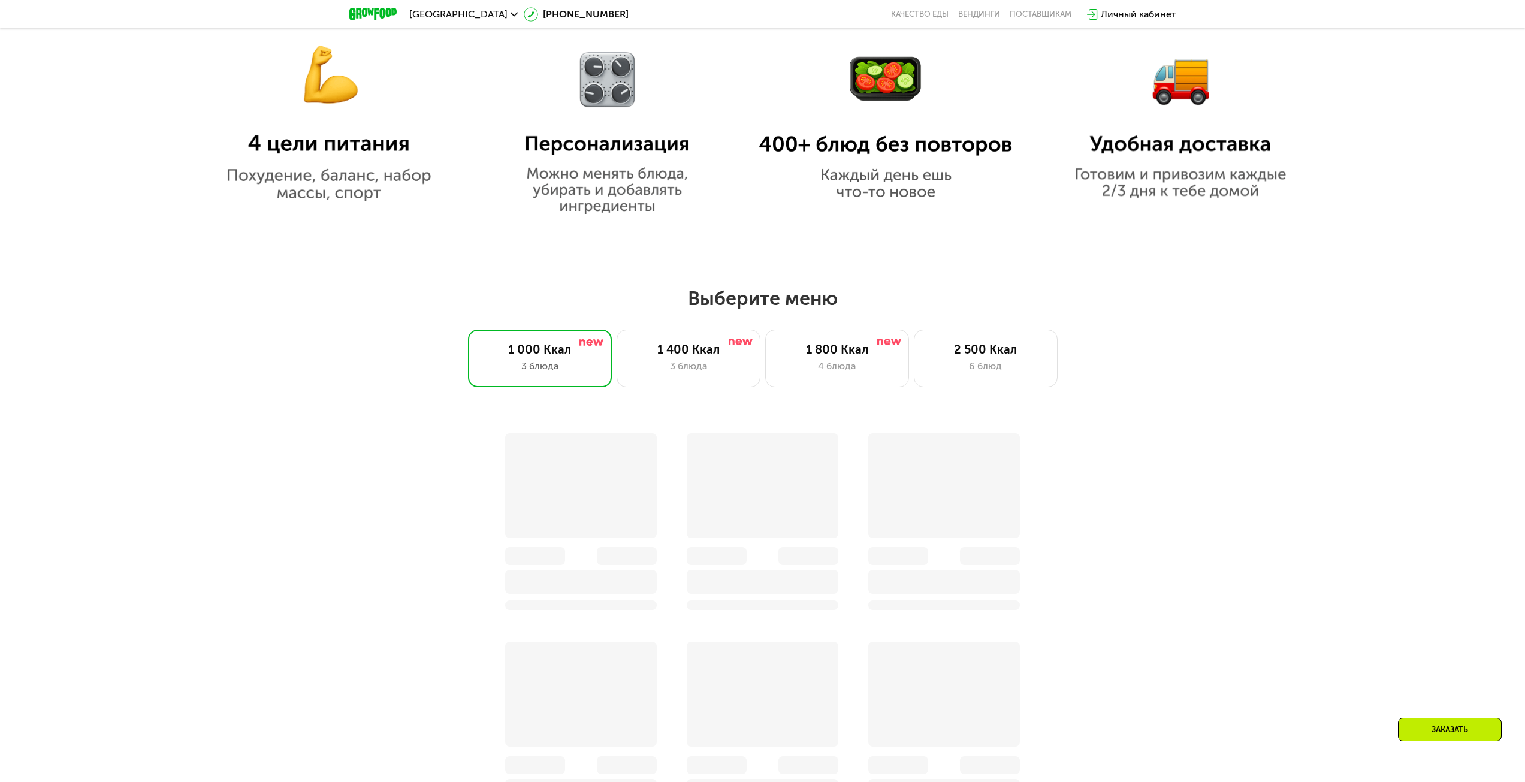
scroll to position [1307, 0]
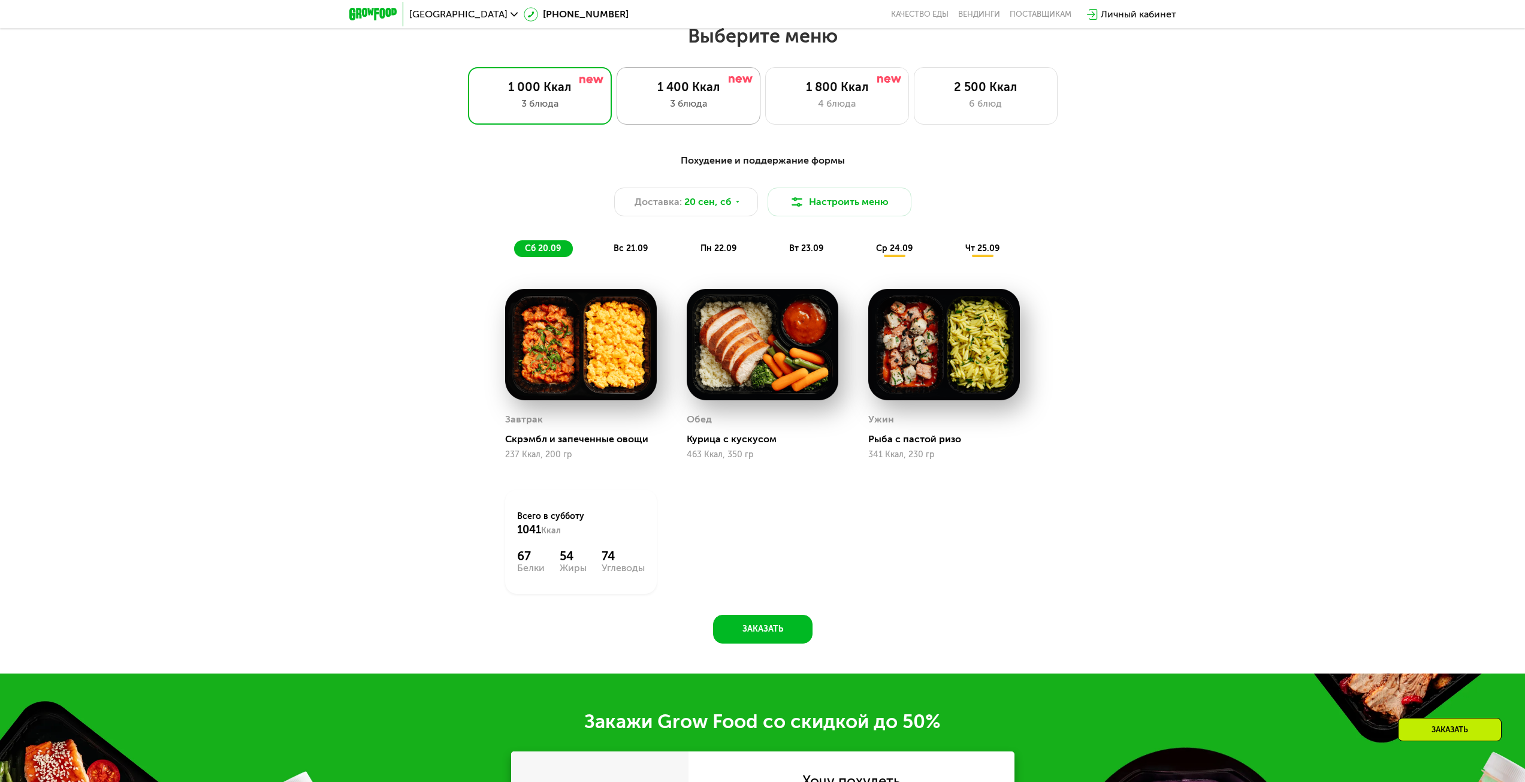
click at [705, 102] on div "3 блюда" at bounding box center [688, 103] width 119 height 14
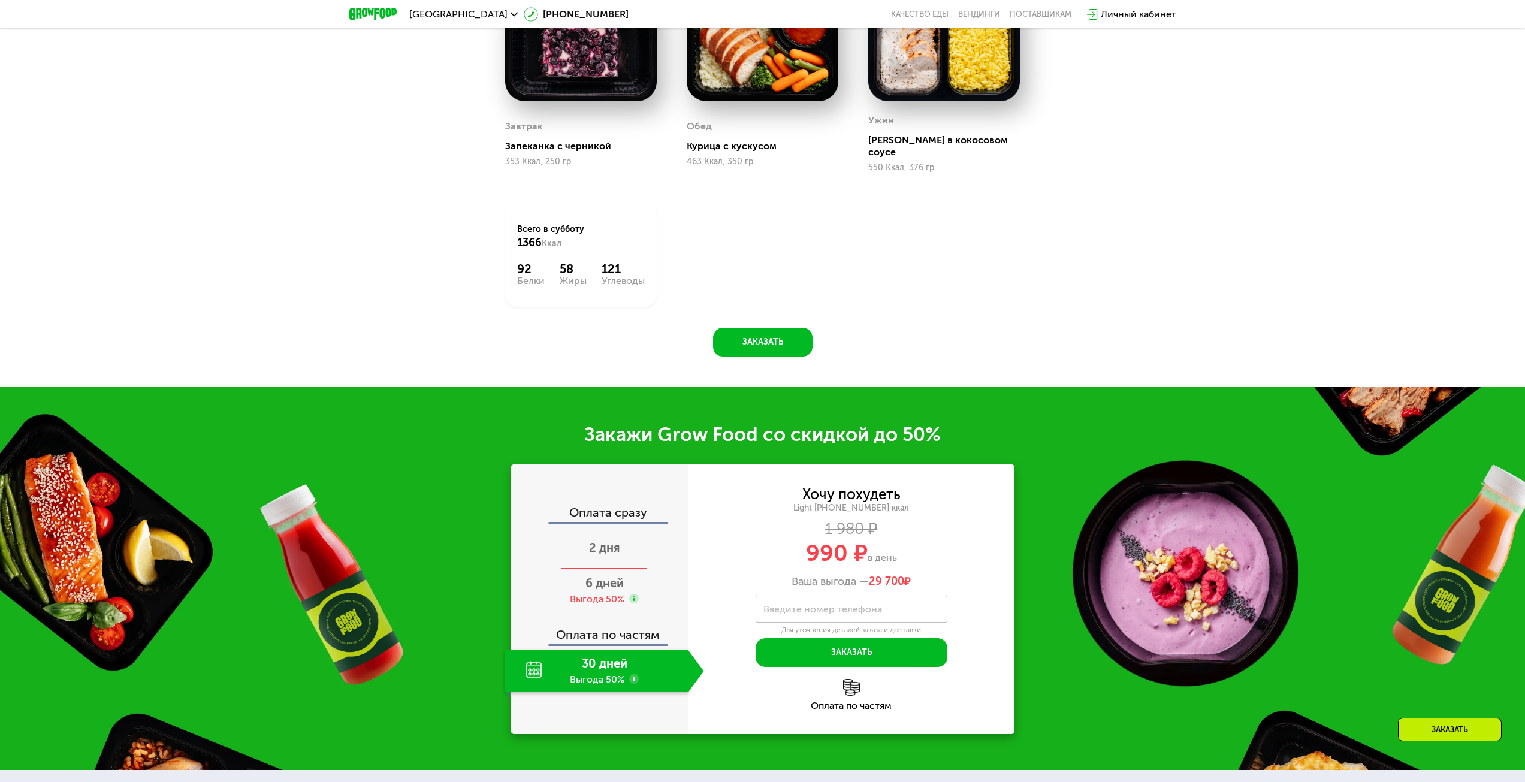
scroll to position [1607, 0]
click at [607, 540] on span "2 дня" at bounding box center [604, 547] width 31 height 14
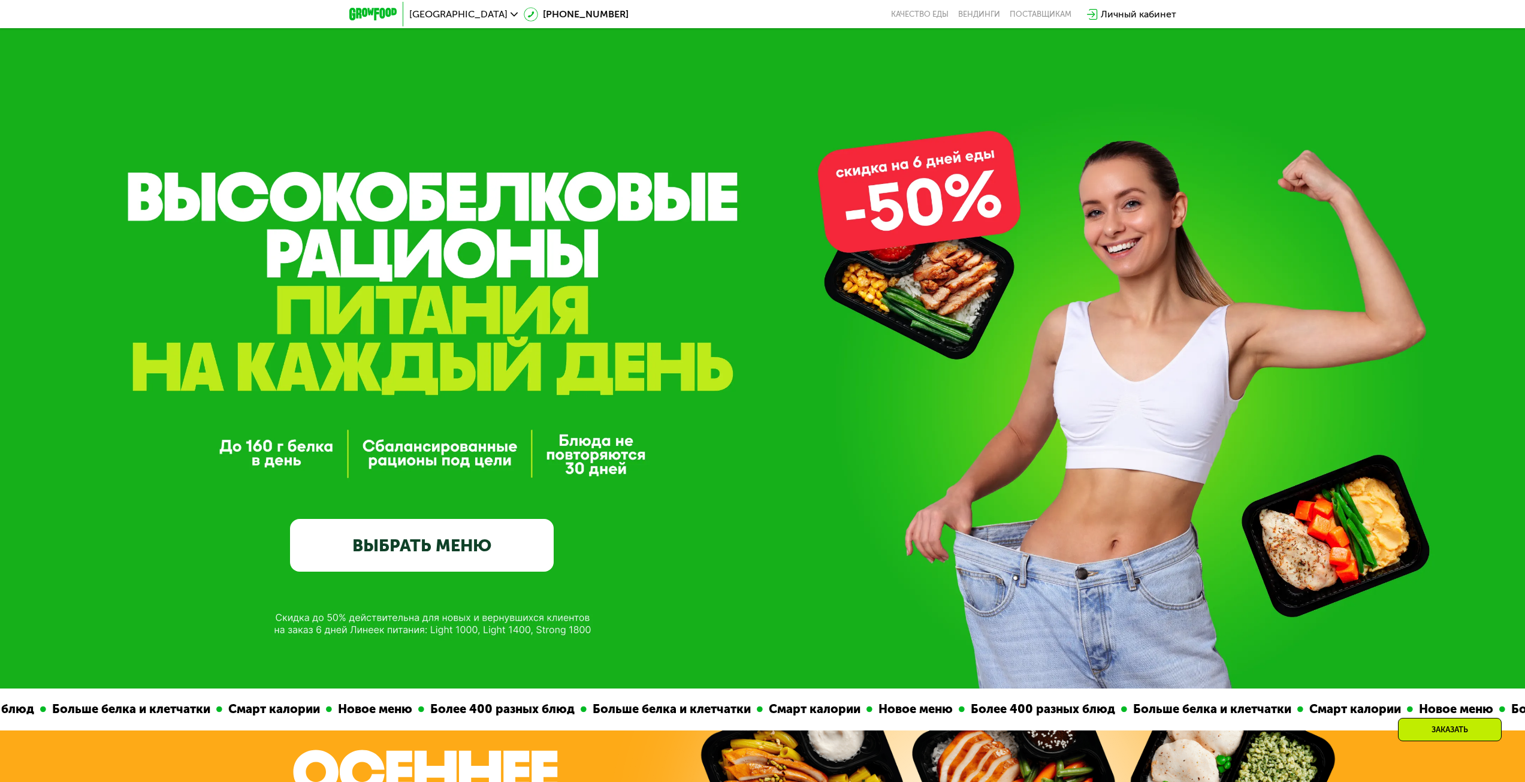
scroll to position [1607, 0]
